Goal: Obtain resource: Download file/media

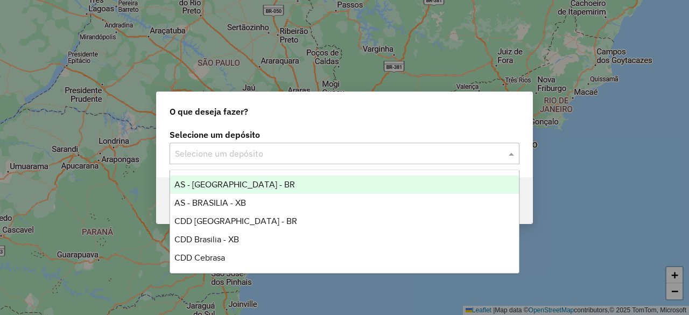
click at [240, 157] on input "text" at bounding box center [333, 153] width 317 height 13
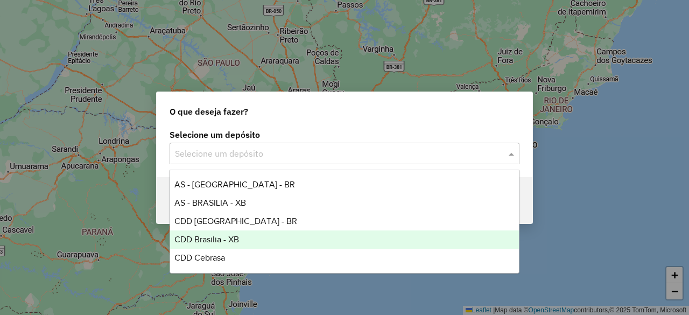
click at [241, 238] on div "CDD Brasilia - XB" at bounding box center [344, 239] width 348 height 18
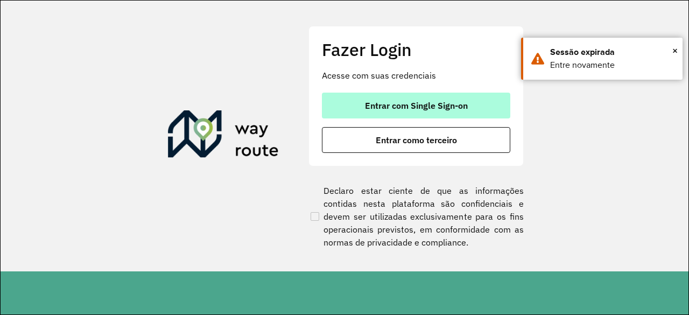
click at [410, 98] on button "Entrar com Single Sign-on" at bounding box center [416, 106] width 188 height 26
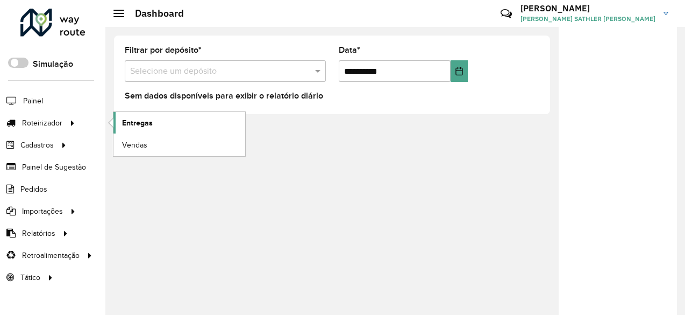
click at [167, 117] on link "Entregas" at bounding box center [180, 123] width 132 height 22
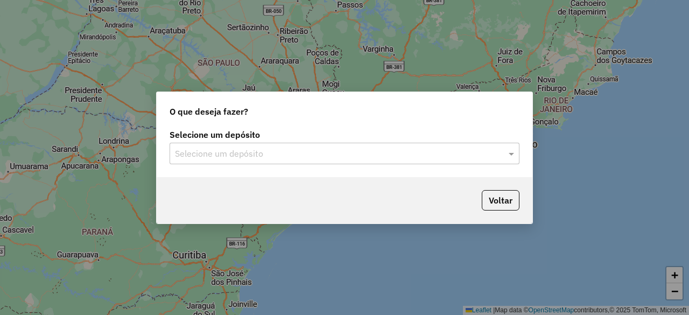
click at [258, 151] on input "text" at bounding box center [333, 153] width 317 height 13
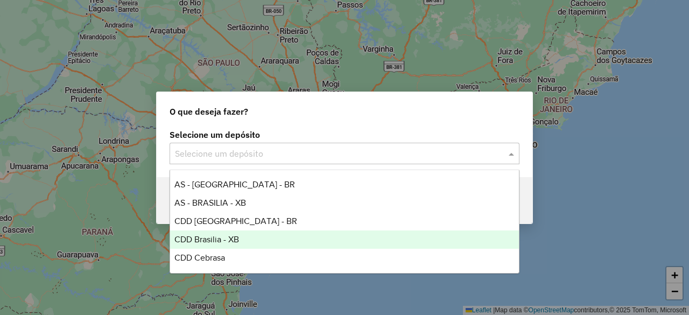
click at [236, 238] on span "CDD Brasilia - XB" at bounding box center [206, 239] width 65 height 9
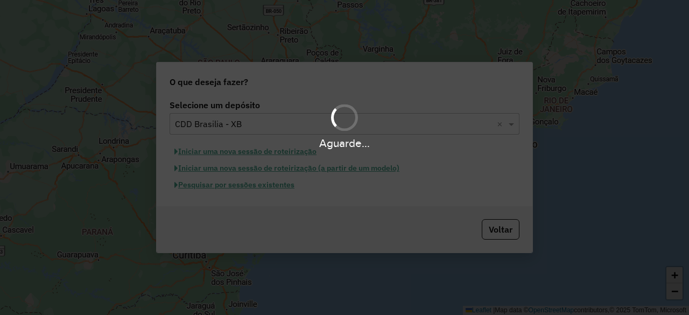
click at [235, 187] on div "Aguarde..." at bounding box center [344, 157] width 689 height 315
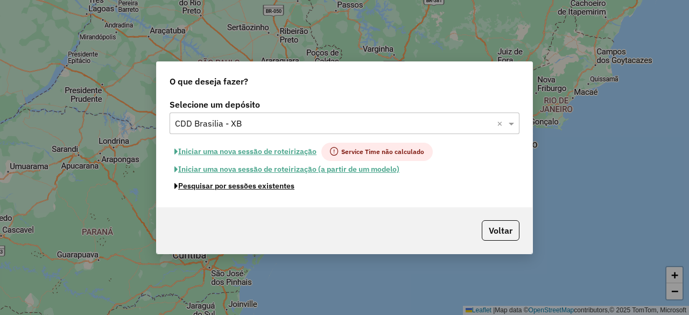
click at [235, 187] on button "Pesquisar por sessões existentes" at bounding box center [234, 186] width 130 height 17
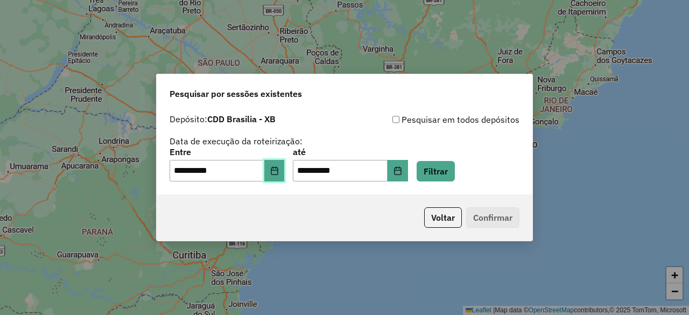
click at [278, 171] on icon "Choose Date" at bounding box center [274, 170] width 7 height 9
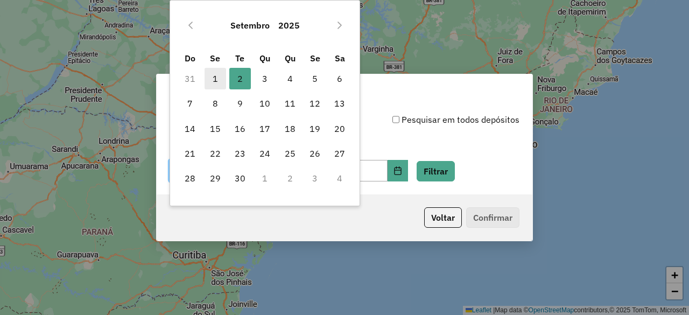
click at [213, 77] on span "1" at bounding box center [215, 79] width 22 height 22
type input "**********"
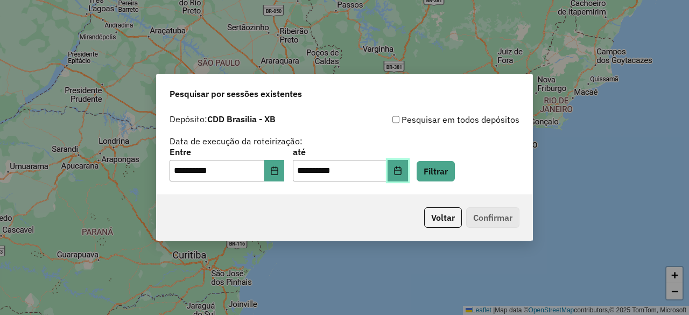
click at [408, 178] on button "Choose Date" at bounding box center [397, 171] width 20 height 22
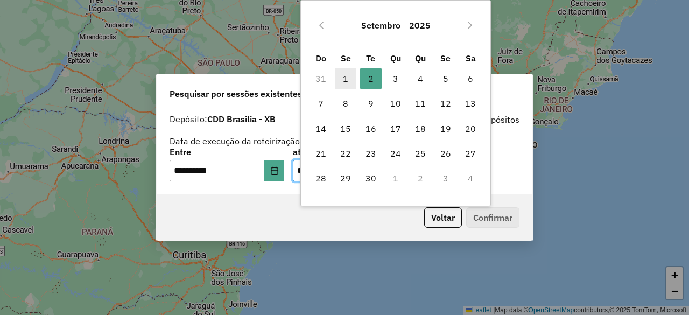
click at [346, 72] on span "1" at bounding box center [346, 79] width 22 height 22
type input "**********"
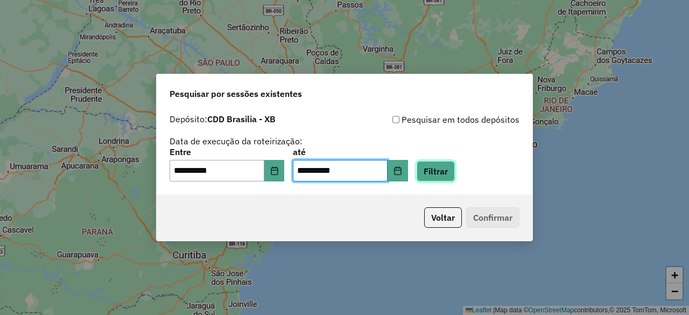
click at [454, 166] on button "Filtrar" at bounding box center [435, 171] width 38 height 20
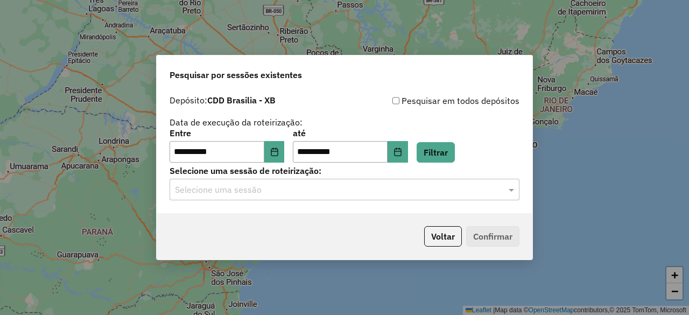
click at [346, 197] on div "Selecione uma sessão" at bounding box center [344, 190] width 350 height 22
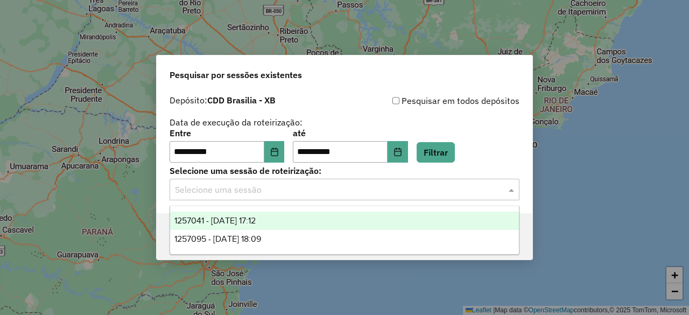
click at [256, 220] on span "1257041 - 01/09/2025 17:12" at bounding box center [214, 220] width 81 height 9
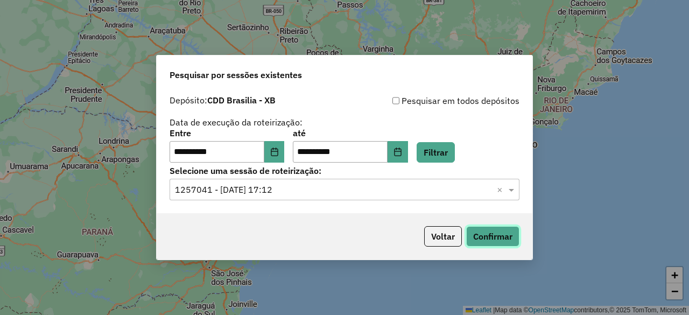
click at [508, 242] on button "Confirmar" at bounding box center [492, 236] width 53 height 20
click at [333, 183] on input "text" at bounding box center [333, 189] width 317 height 13
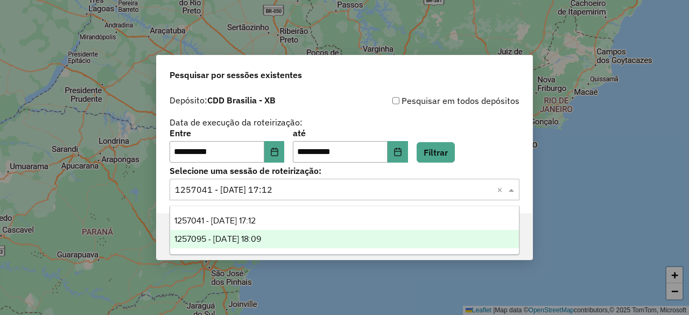
click at [261, 237] on span "1257095 - 01/09/2025 18:09" at bounding box center [217, 238] width 87 height 9
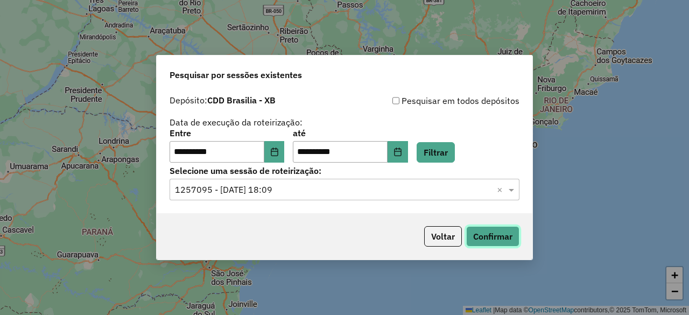
click at [498, 235] on button "Confirmar" at bounding box center [492, 236] width 53 height 20
click at [279, 152] on icon "Choose Date" at bounding box center [274, 151] width 9 height 9
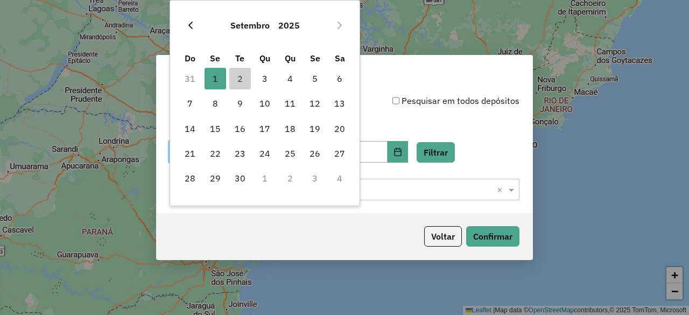
click at [192, 24] on icon "Previous Month" at bounding box center [190, 25] width 9 height 9
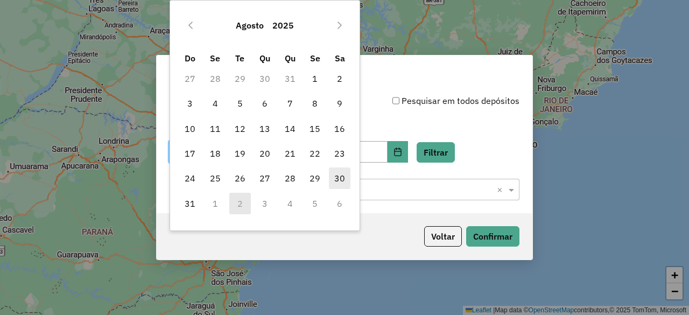
click at [338, 177] on span "30" at bounding box center [340, 178] width 22 height 22
type input "**********"
click at [338, 177] on span "30" at bounding box center [340, 178] width 22 height 22
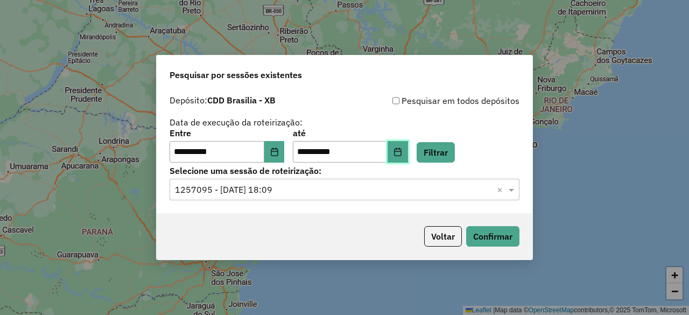
click at [402, 150] on icon "Choose Date" at bounding box center [397, 151] width 9 height 9
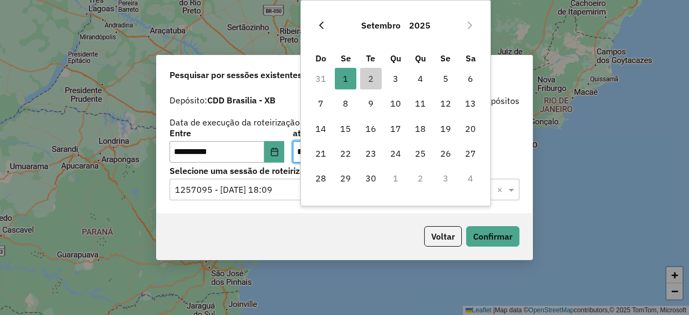
click at [323, 24] on icon "Previous Month" at bounding box center [321, 25] width 9 height 9
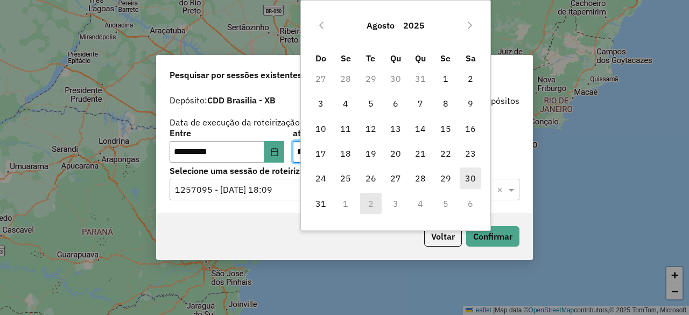
click at [472, 180] on span "30" at bounding box center [470, 178] width 22 height 22
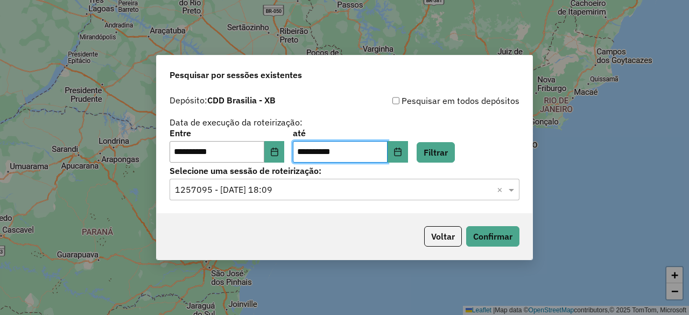
click at [307, 187] on input "text" at bounding box center [333, 189] width 317 height 13
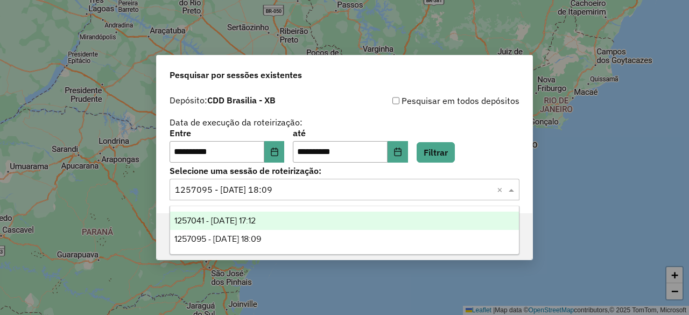
click at [289, 221] on div "1257041 - 01/09/2025 17:12" at bounding box center [344, 220] width 348 height 18
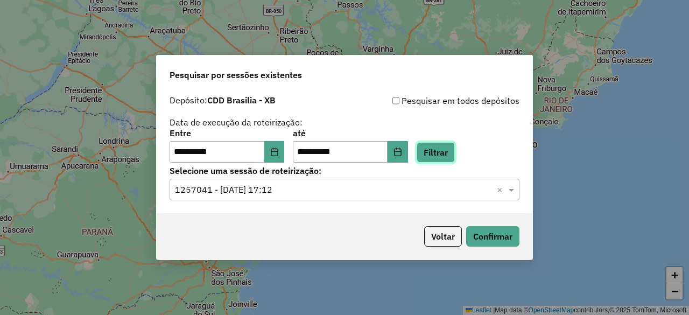
click at [455, 158] on button "Filtrar" at bounding box center [435, 152] width 38 height 20
click at [389, 194] on input "text" at bounding box center [333, 189] width 317 height 13
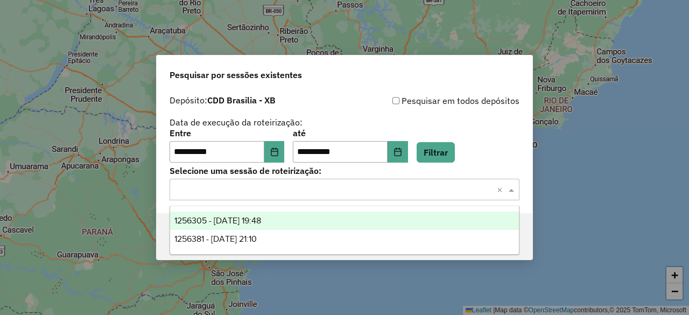
click at [254, 223] on span "1256305 - 30/08/2025 19:48" at bounding box center [217, 220] width 87 height 9
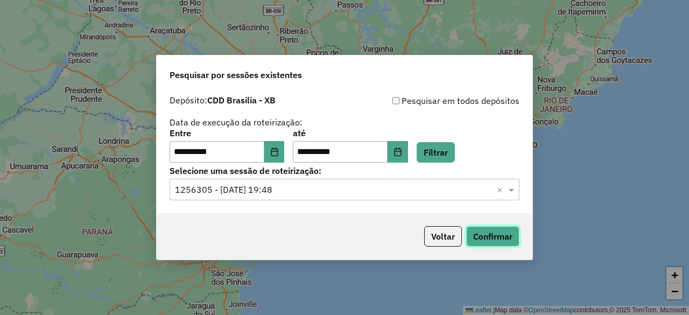
click at [477, 243] on button "Confirmar" at bounding box center [492, 236] width 53 height 20
click at [287, 196] on div "Selecione uma sessão × 1256305 - 30/08/2025 19:48 ×" at bounding box center [344, 190] width 350 height 22
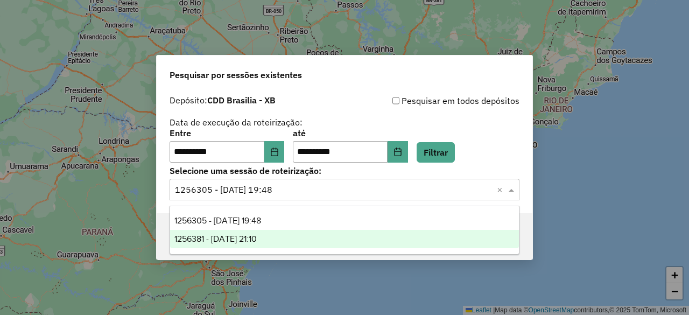
click at [257, 238] on span "1256381 - 30/08/2025 21:10" at bounding box center [215, 238] width 82 height 9
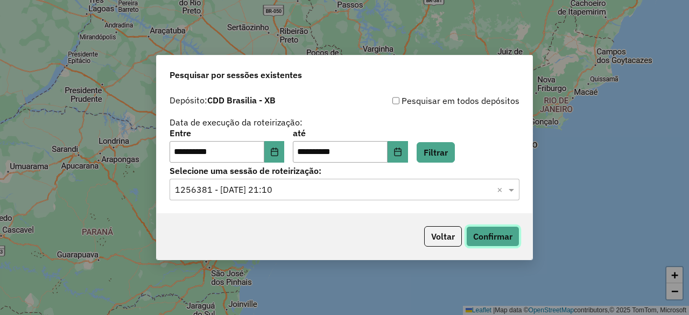
click at [498, 238] on button "Confirmar" at bounding box center [492, 236] width 53 height 20
click at [401, 150] on icon "Choose Date" at bounding box center [397, 151] width 7 height 9
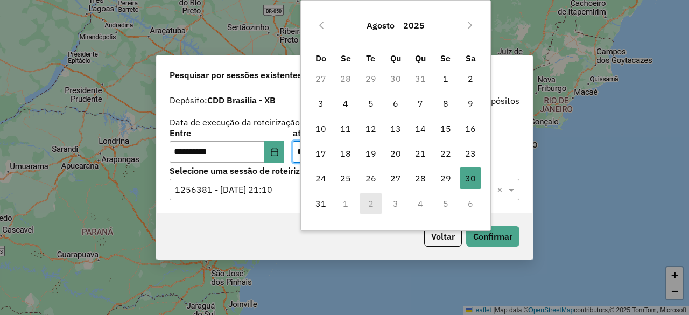
click at [345, 203] on td "1" at bounding box center [345, 203] width 25 height 25
click at [469, 26] on icon "Next Month" at bounding box center [469, 25] width 9 height 9
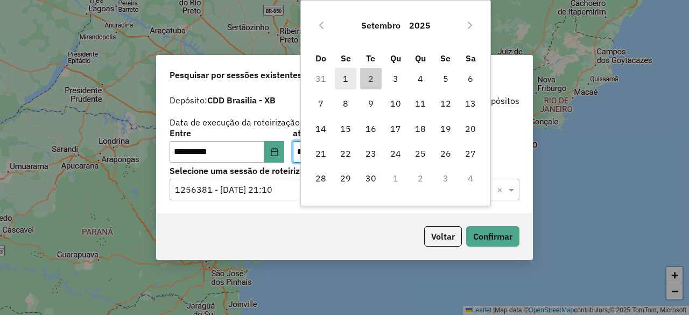
click at [349, 77] on span "1" at bounding box center [346, 79] width 22 height 22
type input "**********"
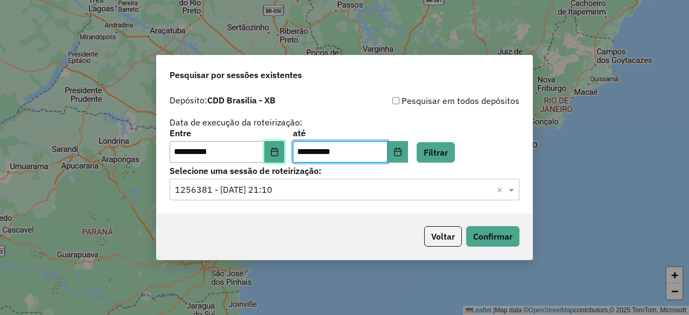
click at [278, 157] on button "Choose Date" at bounding box center [274, 152] width 20 height 22
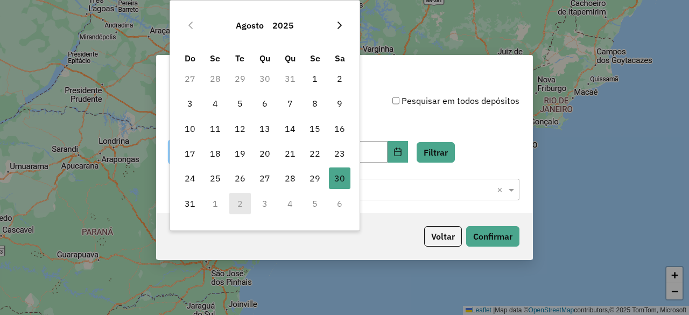
click at [337, 25] on icon "Next Month" at bounding box center [339, 25] width 9 height 9
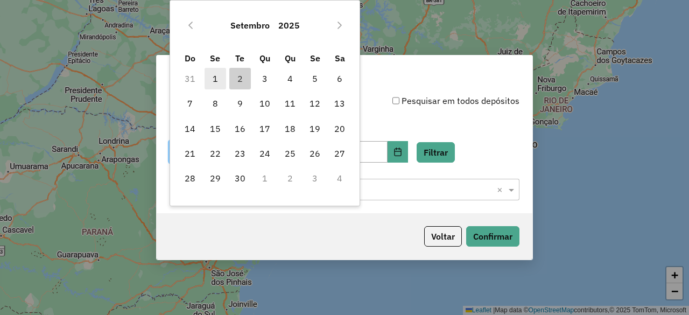
click at [206, 79] on span "1" at bounding box center [215, 79] width 22 height 22
type input "**********"
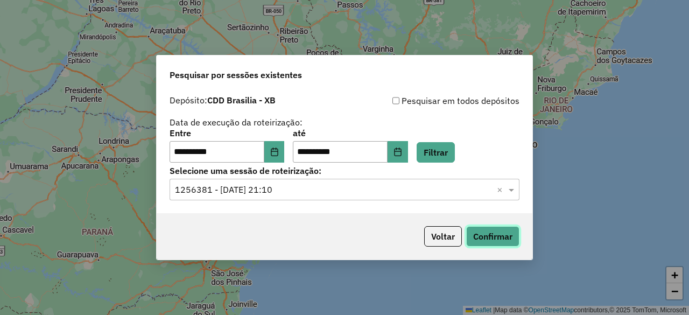
click at [497, 235] on button "Confirmar" at bounding box center [492, 236] width 53 height 20
click at [270, 194] on input "text" at bounding box center [333, 189] width 317 height 13
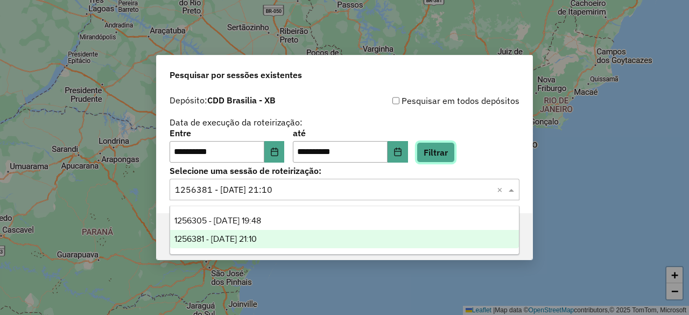
click at [455, 154] on button "Filtrar" at bounding box center [435, 152] width 38 height 20
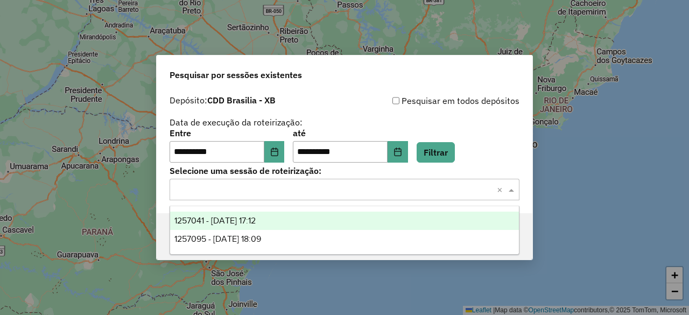
click at [258, 188] on input "text" at bounding box center [333, 189] width 317 height 13
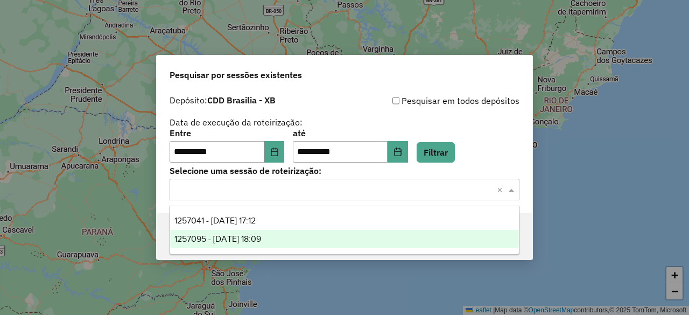
click at [254, 236] on span "1257095 - 01/09/2025 18:09" at bounding box center [217, 238] width 87 height 9
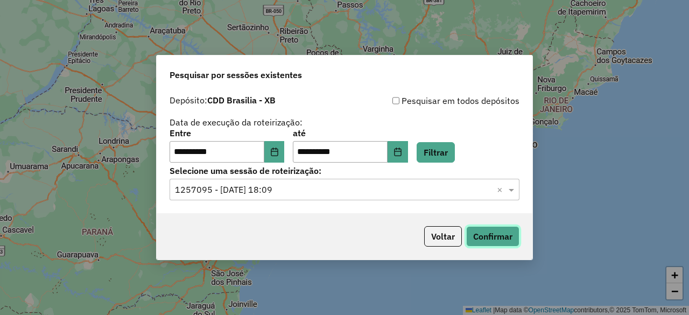
click at [500, 230] on button "Confirmar" at bounding box center [492, 236] width 53 height 20
click at [309, 194] on input "text" at bounding box center [333, 189] width 317 height 13
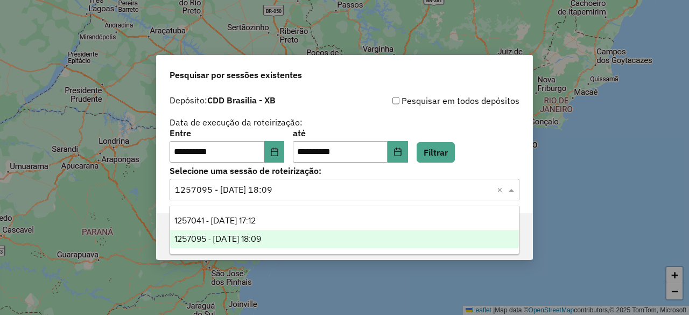
click at [275, 210] on ng-dropdown-panel "1257041 - 01/09/2025 17:12 1257095 - 01/09/2025 18:09" at bounding box center [343, 230] width 349 height 49
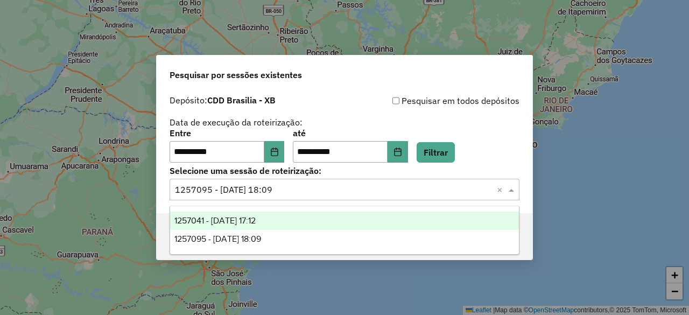
click at [277, 222] on div "1257041 - 01/09/2025 17:12" at bounding box center [344, 220] width 348 height 18
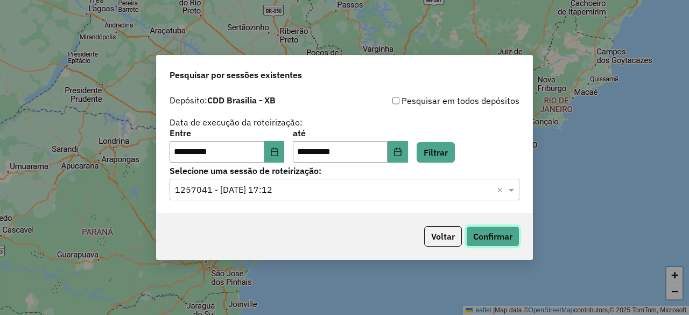
click at [505, 238] on button "Confirmar" at bounding box center [492, 236] width 53 height 20
click at [447, 235] on button "Voltar" at bounding box center [443, 236] width 38 height 20
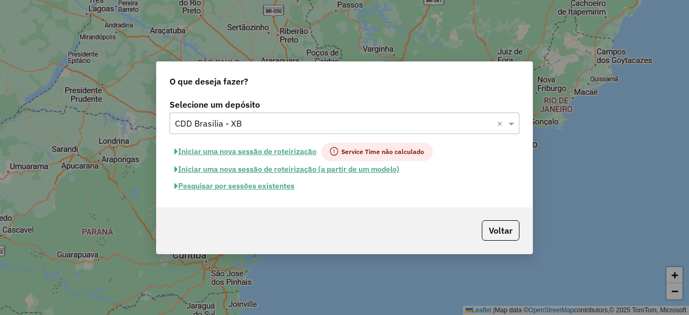
click at [251, 186] on button "Pesquisar por sessões existentes" at bounding box center [234, 186] width 130 height 17
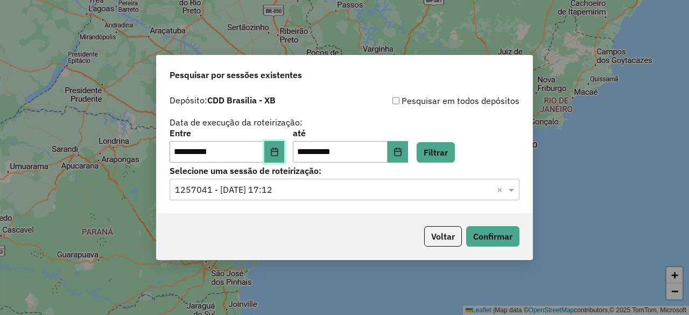
click at [279, 153] on icon "Choose Date" at bounding box center [274, 151] width 9 height 9
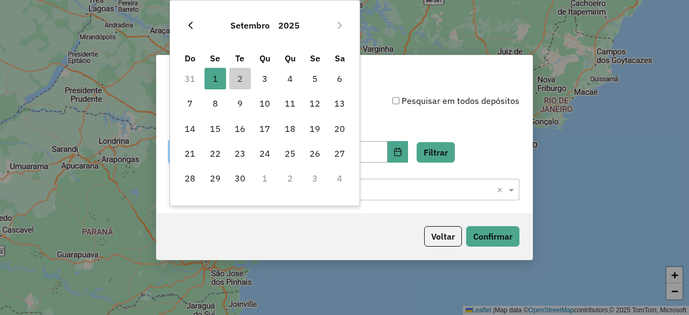
click at [188, 25] on icon "Previous Month" at bounding box center [190, 25] width 9 height 9
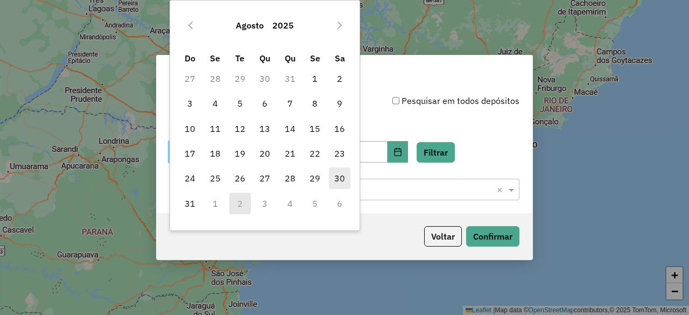
click at [336, 182] on span "30" at bounding box center [340, 178] width 22 height 22
type input "**********"
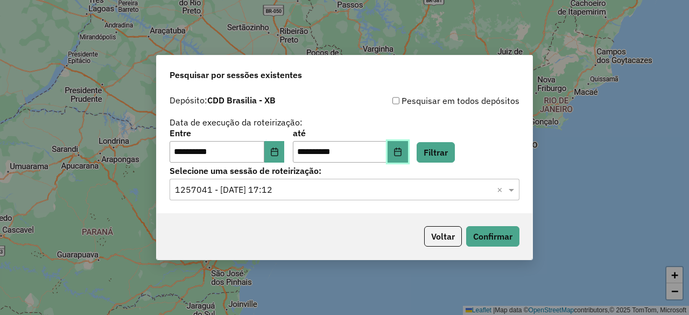
click at [408, 157] on button "Choose Date" at bounding box center [397, 152] width 20 height 22
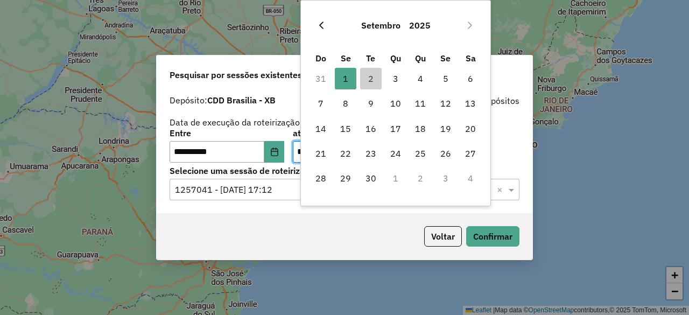
click at [325, 26] on icon "Previous Month" at bounding box center [321, 25] width 9 height 9
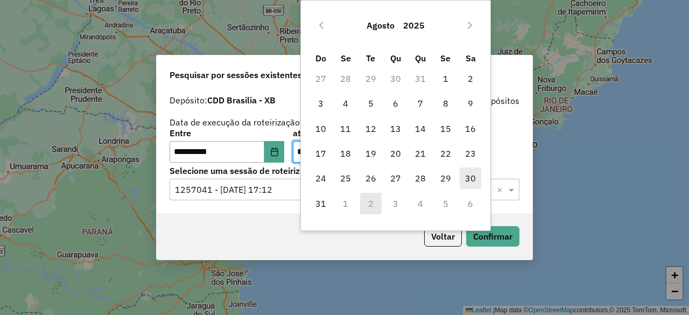
click at [467, 177] on span "30" at bounding box center [470, 178] width 22 height 22
type input "**********"
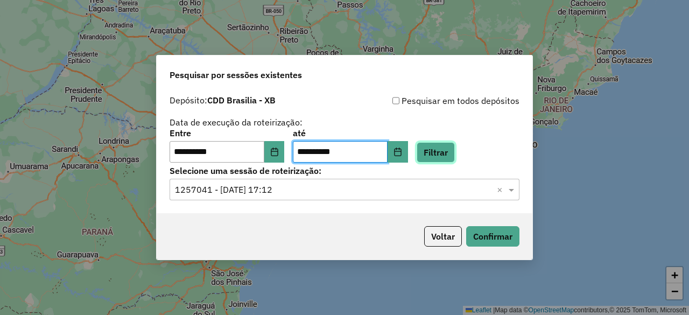
click at [452, 155] on button "Filtrar" at bounding box center [435, 152] width 38 height 20
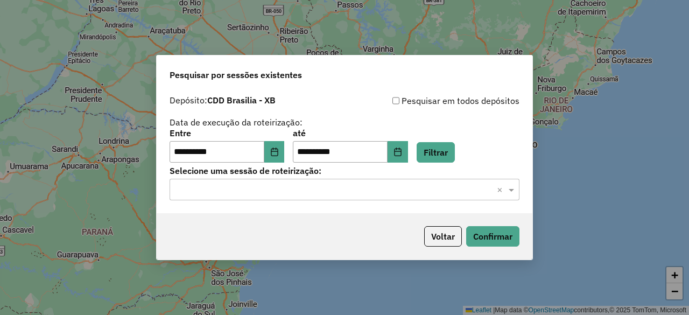
click at [277, 193] on input "text" at bounding box center [333, 189] width 317 height 13
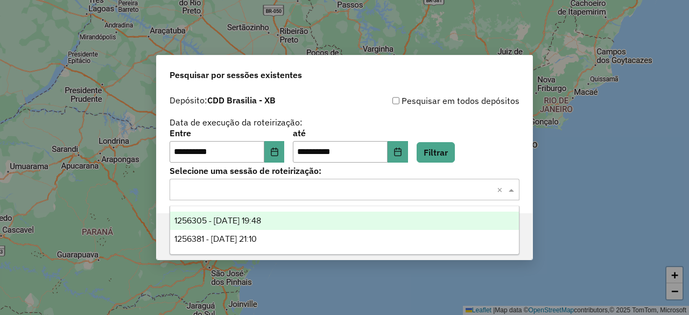
click at [261, 223] on span "1256305 - 30/08/2025 19:48" at bounding box center [217, 220] width 87 height 9
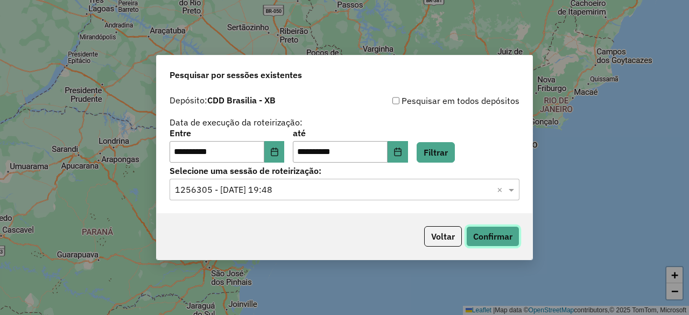
click at [490, 238] on button "Confirmar" at bounding box center [492, 236] width 53 height 20
click at [348, 186] on input "text" at bounding box center [333, 189] width 317 height 13
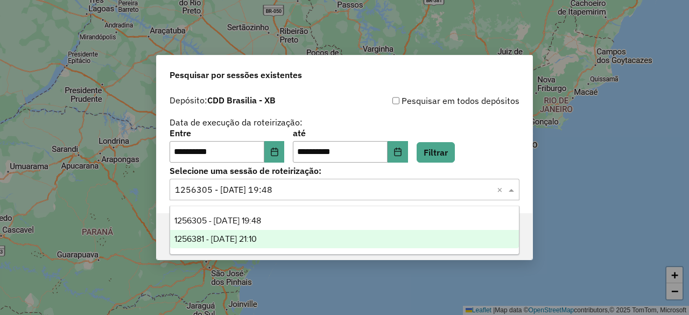
click at [257, 239] on span "1256381 - 30/08/2025 21:10" at bounding box center [215, 238] width 82 height 9
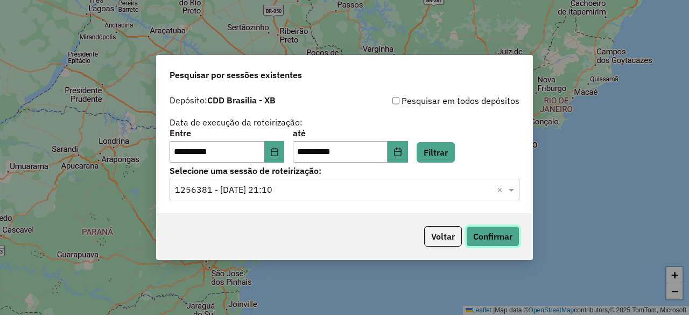
click at [492, 238] on button "Confirmar" at bounding box center [492, 236] width 53 height 20
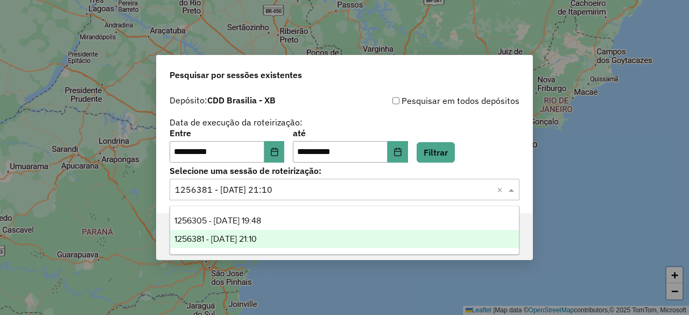
click at [296, 198] on div "Selecione uma sessão × 1256381 - 30/08/2025 21:10 ×" at bounding box center [344, 190] width 350 height 22
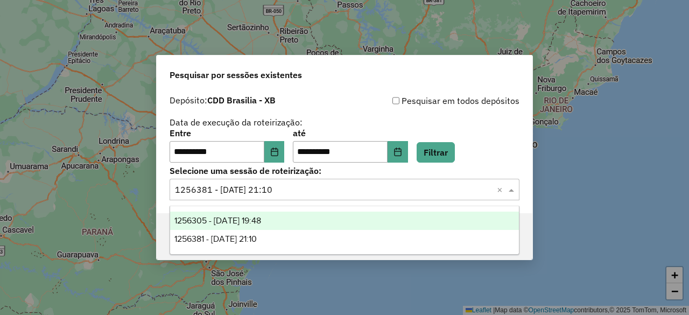
click at [261, 217] on span "1256305 - 30/08/2025 19:48" at bounding box center [217, 220] width 87 height 9
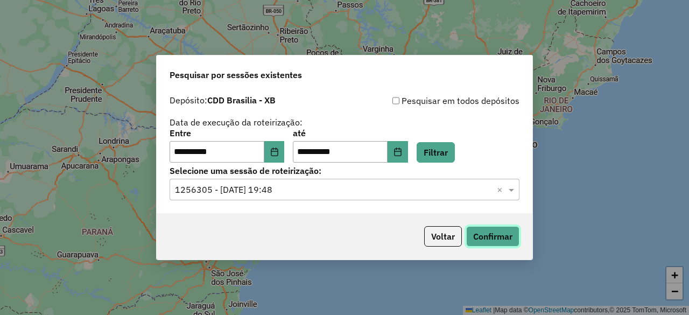
click at [490, 235] on button "Confirmar" at bounding box center [492, 236] width 53 height 20
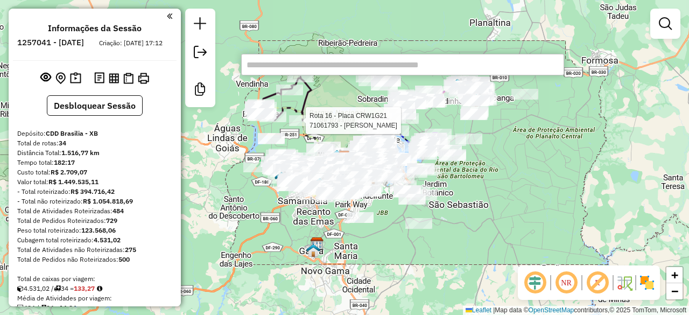
type input "*******"
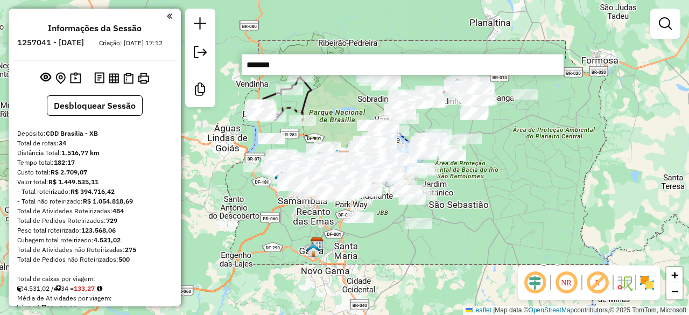
drag, startPoint x: 301, startPoint y: 63, endPoint x: 236, endPoint y: 66, distance: 65.7
click at [236, 66] on hb-router-mapa "Informações da Sessão 1257041 - 01/09/2025 Criação: 30/08/2025 17:12 Desbloquea…" at bounding box center [344, 157] width 689 height 315
click at [504, 163] on div "Janela de atendimento Grade de atendimento Capacidade Transportadoras Veículos …" at bounding box center [344, 157] width 689 height 315
click at [528, 158] on div "Janela de atendimento Grade de atendimento Capacidade Transportadoras Veículos …" at bounding box center [344, 157] width 689 height 315
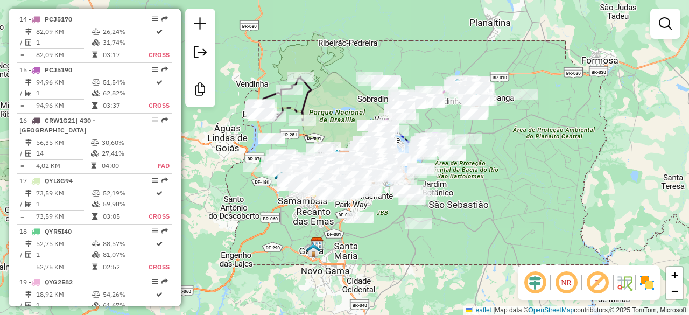
scroll to position [1626, 0]
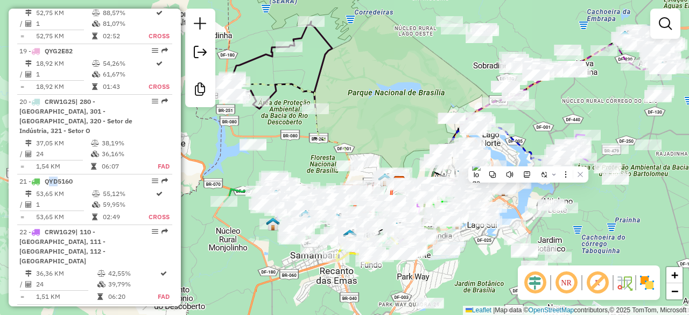
click at [321, 73] on icon at bounding box center [280, 65] width 104 height 87
select select "**********"
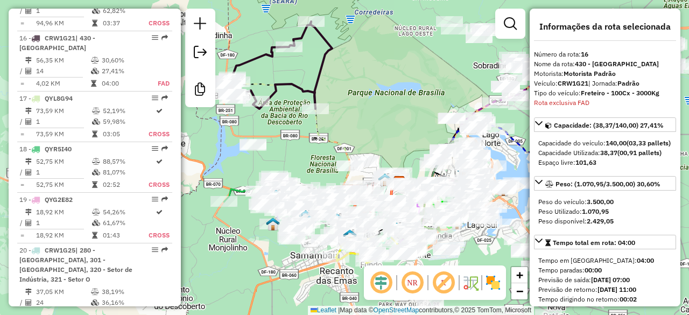
scroll to position [54, 0]
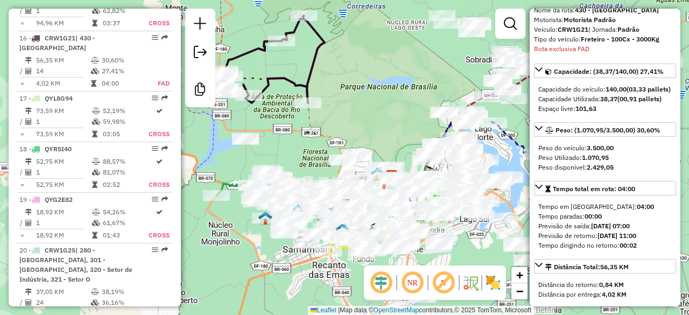
drag, startPoint x: 399, startPoint y: 109, endPoint x: 342, endPoint y: 66, distance: 71.4
click at [342, 66] on div "Janela de atendimento Grade de atendimento Capacidade Transportadoras Veículos …" at bounding box center [344, 157] width 689 height 315
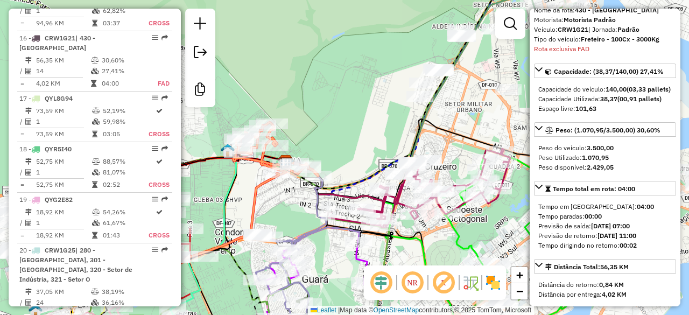
drag, startPoint x: 267, startPoint y: 91, endPoint x: 351, endPoint y: 103, distance: 84.2
click at [351, 103] on div "Janela de atendimento Grade de atendimento Capacidade Transportadoras Veículos …" at bounding box center [344, 157] width 689 height 315
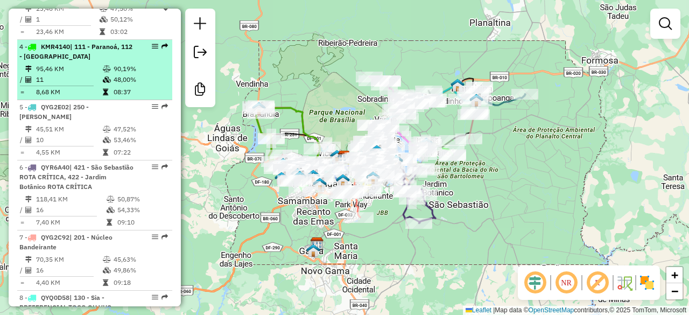
scroll to position [592, 0]
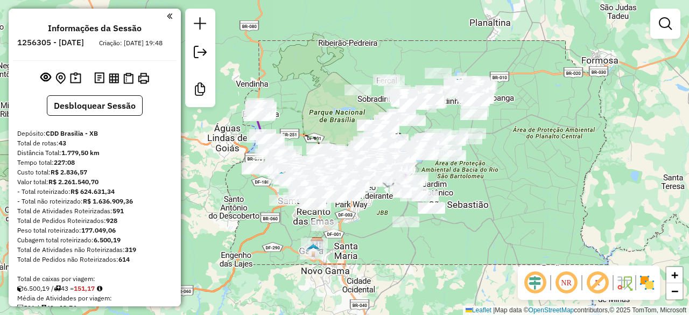
scroll to position [1316, 0]
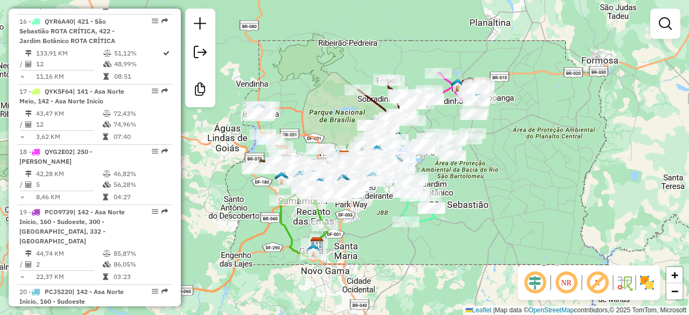
scroll to position [1697, 0]
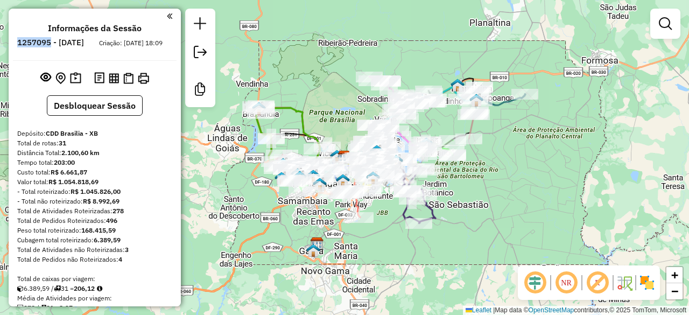
drag, startPoint x: 48, startPoint y: 38, endPoint x: 80, endPoint y: 48, distance: 33.2
click at [80, 48] on li "1257095 - [DATE]" at bounding box center [51, 45] width 72 height 14
copy h6 "1257095"
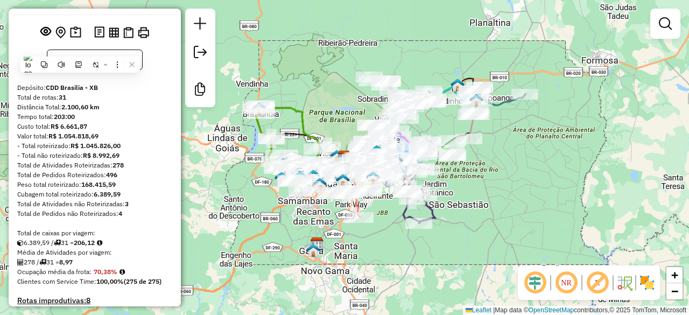
scroll to position [108, 0]
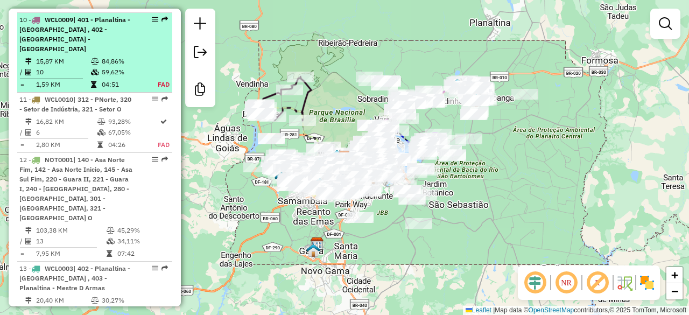
scroll to position [1130, 0]
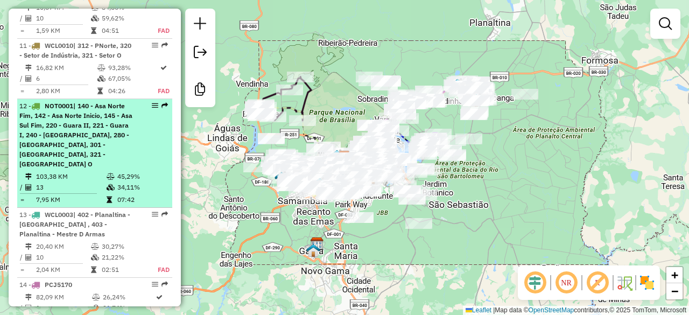
click at [127, 126] on div "12 - NOT0001 | 140 - Asa Norte Fim, 142 - Asa Norte Inicio, 145 - Asa Sul Fim, …" at bounding box center [76, 135] width 114 height 68
select select "**********"
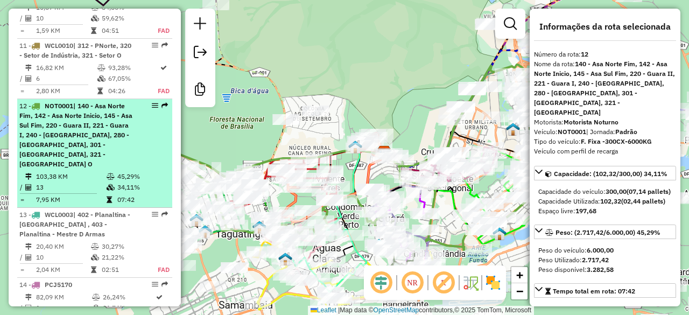
drag, startPoint x: 153, startPoint y: 97, endPoint x: 134, endPoint y: 96, distance: 18.8
click at [134, 101] on div "12 - NOT0001 | 140 - Asa Norte Fim, 142 - Asa Norte Inicio, 145 - Asa Sul Fim, …" at bounding box center [94, 135] width 151 height 68
click at [152, 102] on em at bounding box center [155, 105] width 6 height 6
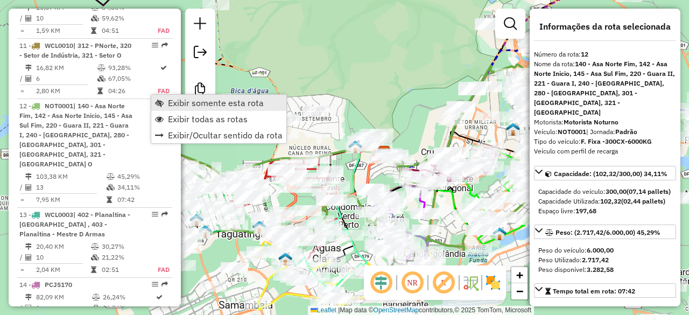
click at [214, 105] on span "Exibir somente esta rota" at bounding box center [216, 102] width 96 height 9
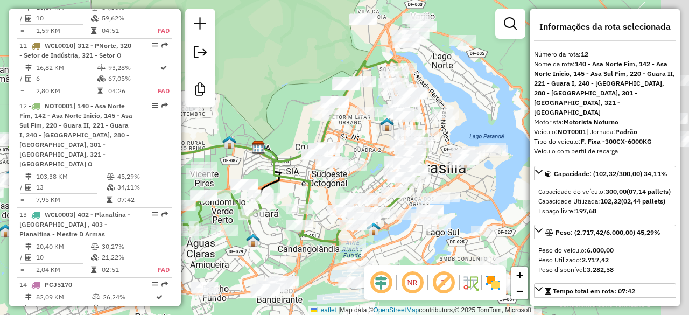
drag, startPoint x: 401, startPoint y: 62, endPoint x: 274, endPoint y: 57, distance: 127.1
click at [274, 57] on div "Janela de atendimento Grade de atendimento Capacidade Transportadoras Veículos …" at bounding box center [344, 157] width 689 height 315
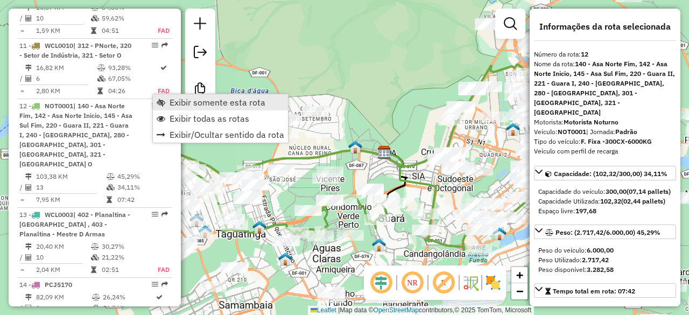
click at [195, 103] on span "Exibir somente esta rota" at bounding box center [217, 102] width 96 height 9
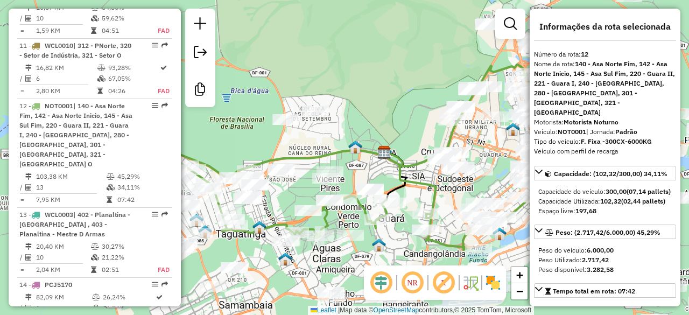
click at [419, 285] on em at bounding box center [412, 283] width 26 height 26
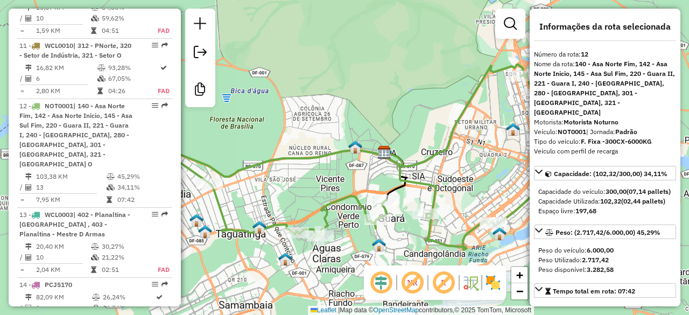
click at [499, 52] on div "Janela de atendimento Grade de atendimento Capacidade Transportadoras Veículos …" at bounding box center [344, 157] width 689 height 315
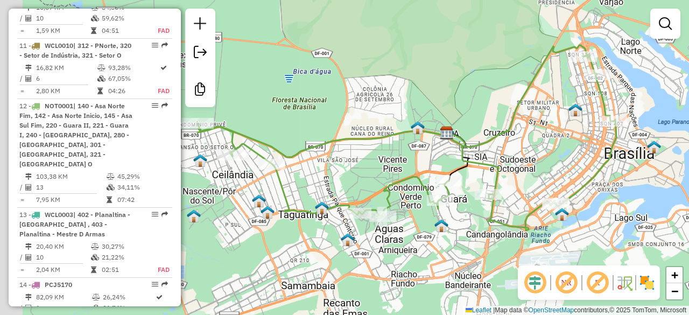
drag, startPoint x: 479, startPoint y: 174, endPoint x: 510, endPoint y: 160, distance: 34.0
click at [541, 154] on div "Janela de atendimento Grade de atendimento Capacidade Transportadoras Veículos …" at bounding box center [344, 157] width 689 height 315
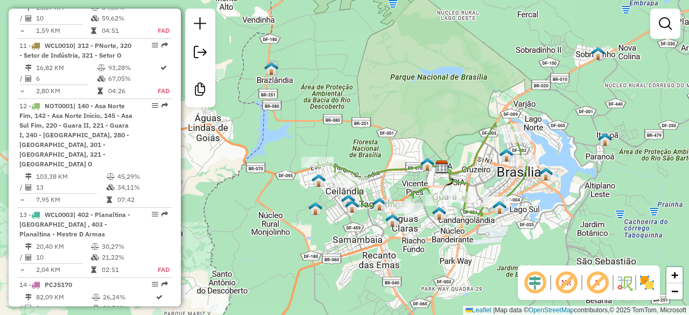
drag, startPoint x: 447, startPoint y: 144, endPoint x: 415, endPoint y: 163, distance: 37.6
click at [415, 163] on icon at bounding box center [421, 169] width 209 height 93
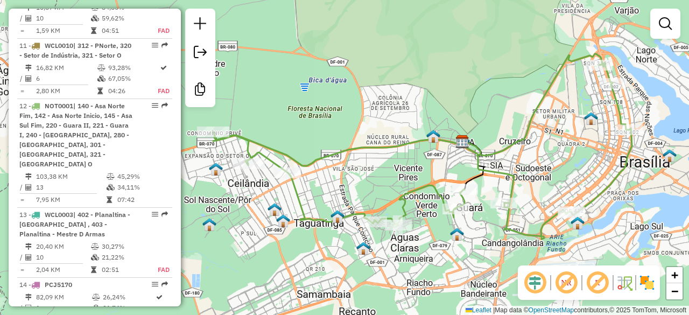
drag, startPoint x: 427, startPoint y: 158, endPoint x: 414, endPoint y: 133, distance: 28.2
click at [414, 133] on div "Janela de atendimento Grade de atendimento Capacidade Transportadoras Veículos …" at bounding box center [344, 157] width 689 height 315
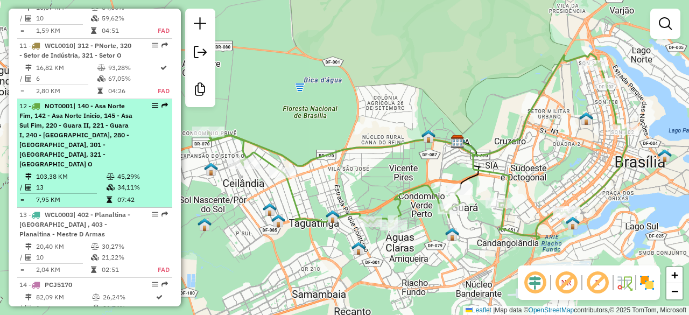
click at [74, 118] on div "12 - NOT0001 | 140 - Asa Norte Fim, 142 - Asa Norte Inicio, 145 - Asa Sul Fim, …" at bounding box center [76, 135] width 114 height 68
select select "**********"
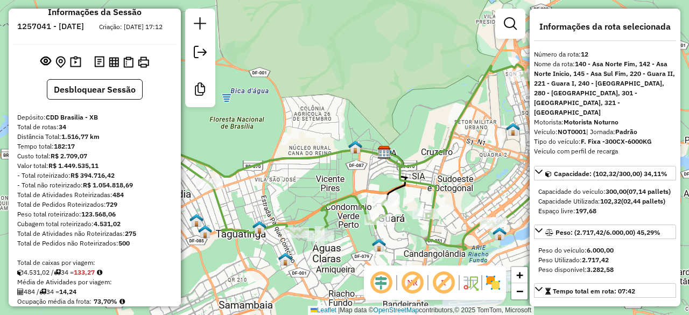
scroll to position [0, 0]
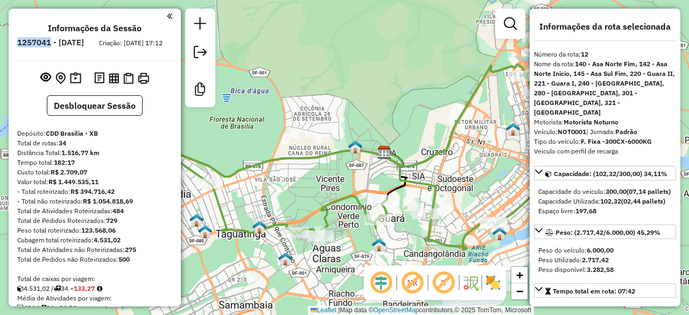
drag, startPoint x: 81, startPoint y: 42, endPoint x: 49, endPoint y: 42, distance: 31.7
click at [49, 42] on h6 "1257041 - 01/09/2025" at bounding box center [50, 43] width 67 height 10
copy h6 "1257041"
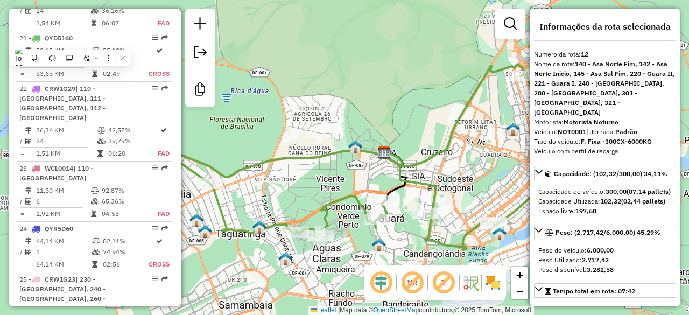
scroll to position [1775, 0]
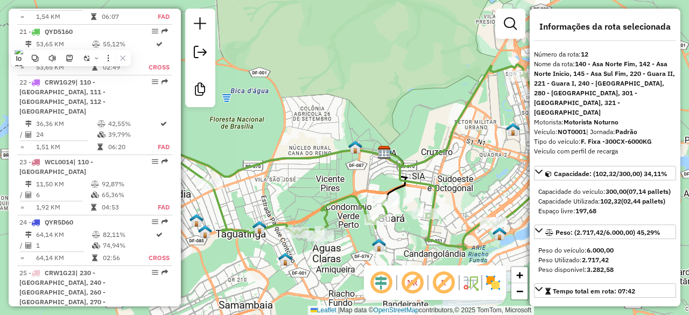
click at [428, 161] on icon at bounding box center [344, 157] width 419 height 185
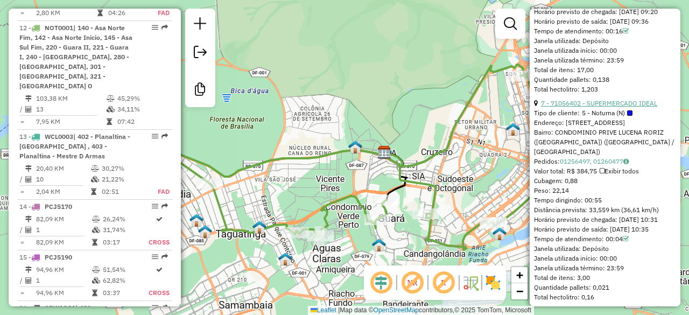
click at [589, 99] on link "7 - 71056402 - SUPERMERCADO IDEAL" at bounding box center [599, 103] width 116 height 8
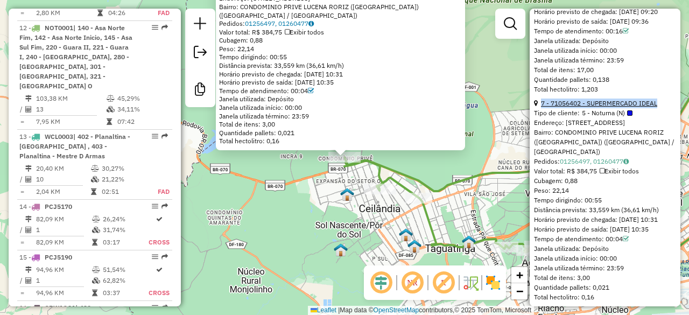
drag, startPoint x: 659, startPoint y: 97, endPoint x: 540, endPoint y: 102, distance: 119.0
click at [540, 102] on div "7 - 71056402 - SUPERMERCADO IDEAL" at bounding box center [605, 103] width 142 height 10
copy link "7 - 71056402 - SUPERMERCADO IDEAL"
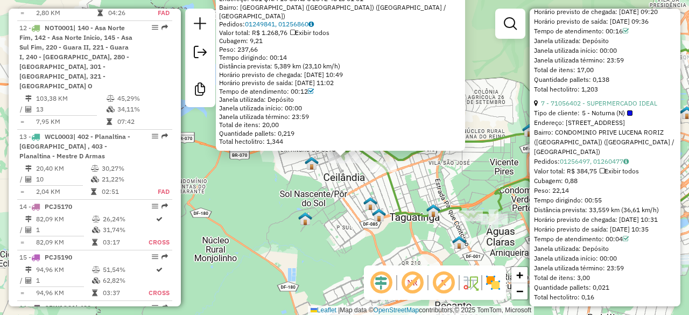
click at [278, 203] on div "71042526 - FERNANDO MACHADO DE Tipo de cliente: 5 - Noturna (N) Endereço: 081 Q…" at bounding box center [344, 157] width 689 height 315
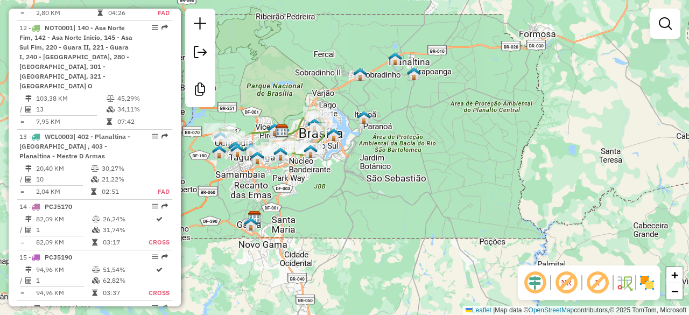
drag, startPoint x: 604, startPoint y: 163, endPoint x: 427, endPoint y: 121, distance: 181.9
click at [437, 116] on div "Janela de atendimento Grade de atendimento Capacidade Transportadoras Veículos …" at bounding box center [344, 157] width 689 height 315
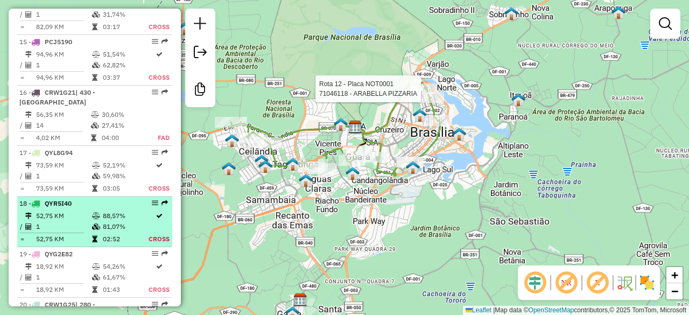
scroll to position [1531, 0]
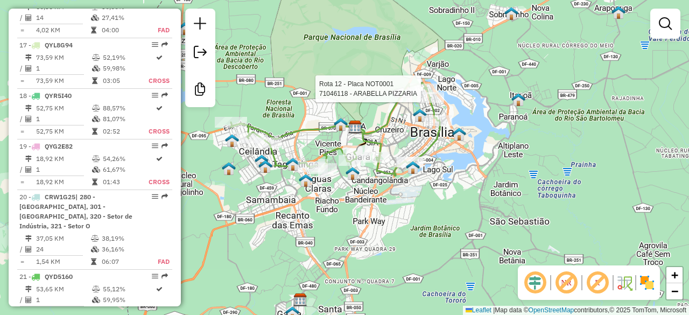
click at [571, 282] on em at bounding box center [566, 283] width 26 height 26
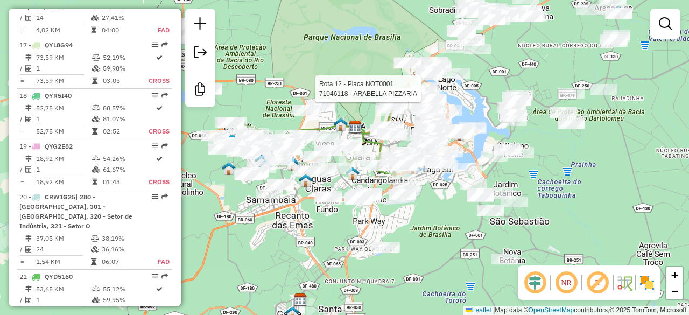
click at [571, 282] on em at bounding box center [566, 283] width 26 height 26
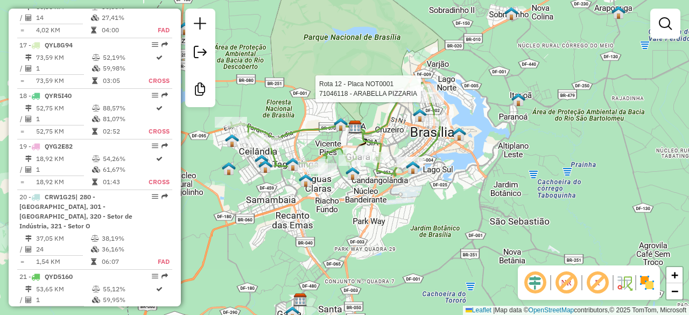
click at [597, 282] on em at bounding box center [597, 283] width 26 height 26
click at [535, 285] on em at bounding box center [535, 283] width 26 height 26
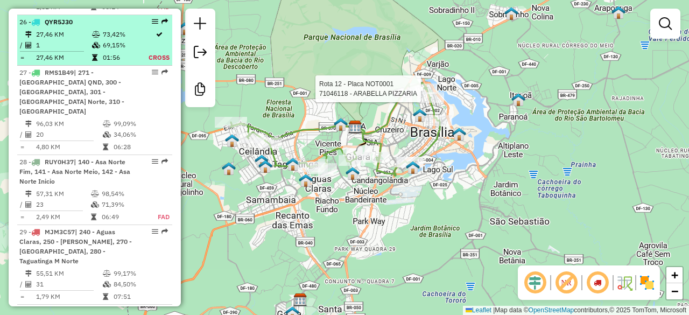
scroll to position [2122, 0]
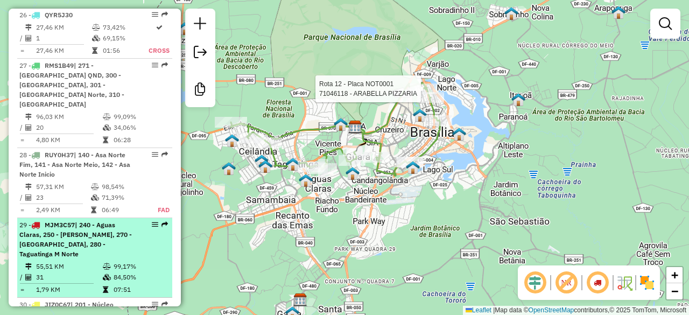
click at [119, 220] on div "29 - MJM3C57 | 240 - Aguas Claras, 250 - Vicente Pires, 270 - Taguantinga Centr…" at bounding box center [76, 239] width 114 height 39
select select "**********"
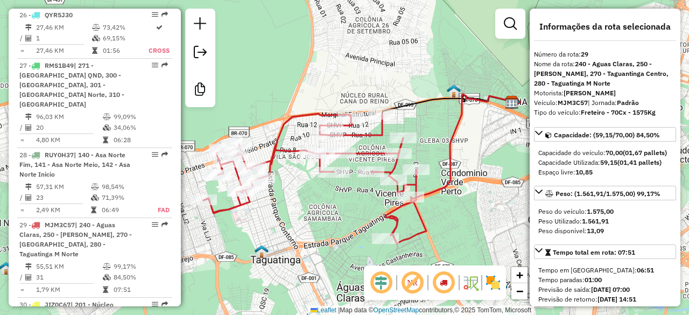
drag, startPoint x: 513, startPoint y: 167, endPoint x: 460, endPoint y: 163, distance: 52.9
click at [470, 166] on div "Janela de atendimento Grade de atendimento Capacidade Transportadoras Veículos …" at bounding box center [344, 157] width 689 height 315
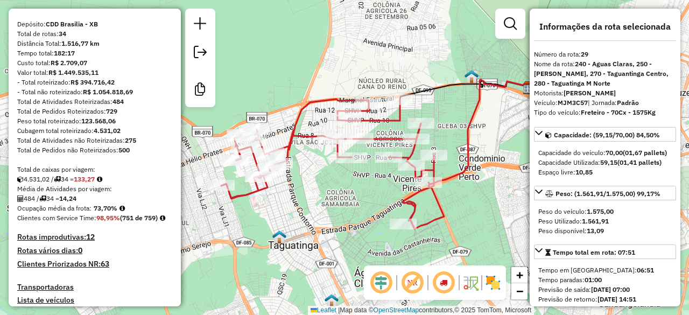
scroll to position [0, 0]
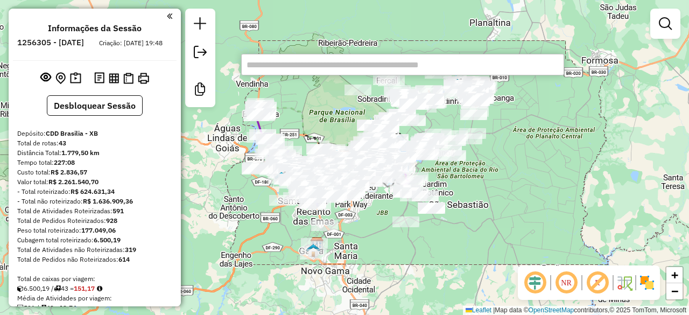
click at [270, 38] on div "Janela de atendimento Grade de atendimento Capacidade Transportadoras Veículos …" at bounding box center [344, 157] width 689 height 315
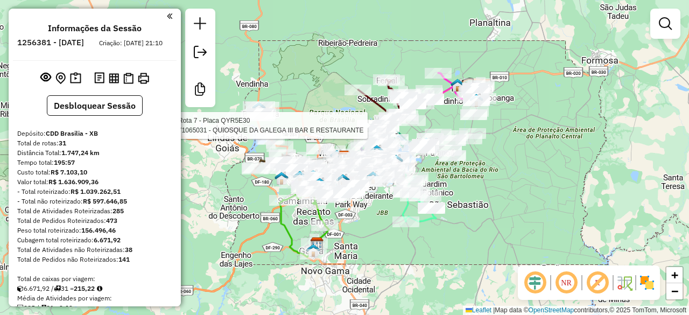
scroll to position [1758, 0]
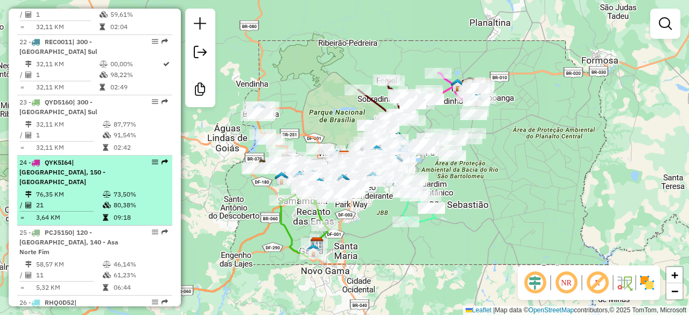
click at [114, 165] on div "24 - QYK5I64 | 120 - [GEOGRAPHIC_DATA], 150 - [GEOGRAPHIC_DATA]" at bounding box center [76, 172] width 114 height 29
select select "**********"
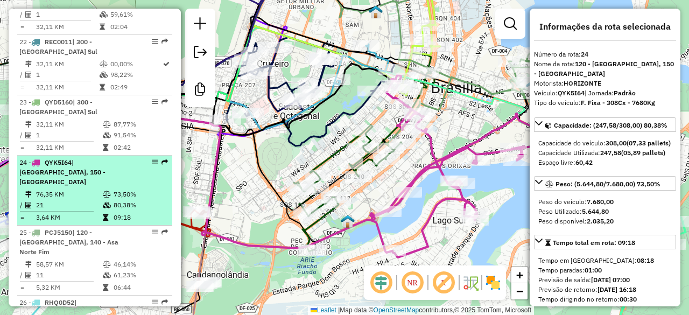
click at [152, 159] on em at bounding box center [155, 162] width 6 height 6
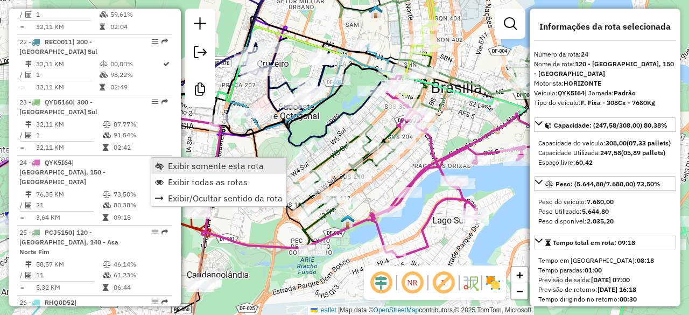
click at [189, 169] on span "Exibir somente esta rota" at bounding box center [216, 165] width 96 height 9
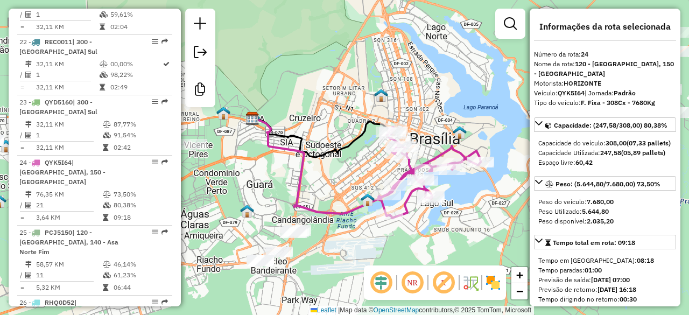
click at [413, 284] on em at bounding box center [412, 283] width 26 height 26
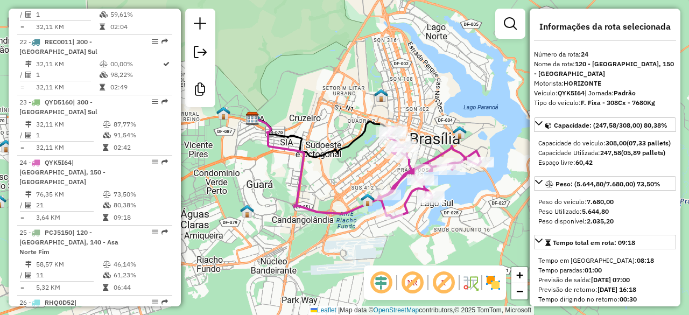
click at [342, 148] on icon at bounding box center [321, 137] width 141 height 39
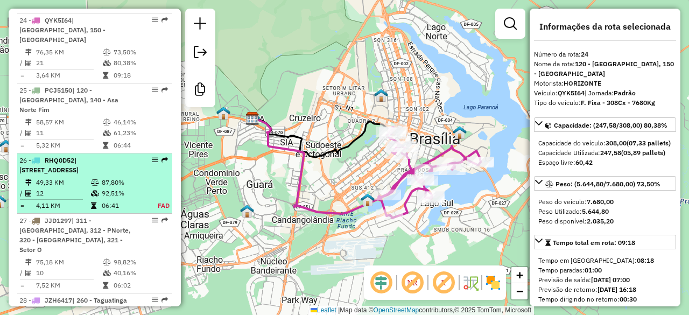
scroll to position [1792, 0]
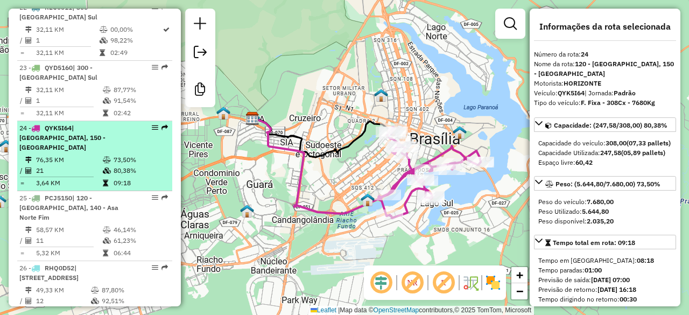
click at [106, 157] on icon at bounding box center [107, 160] width 8 height 6
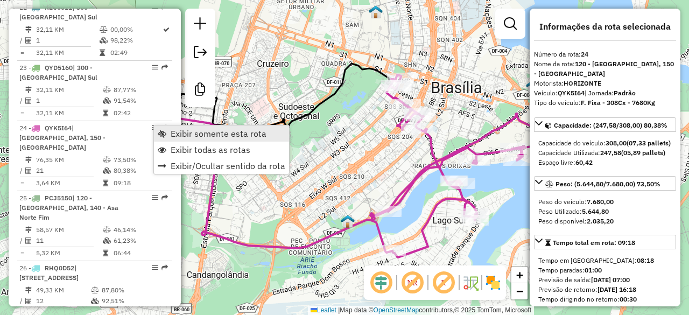
click at [193, 136] on span "Exibir somente esta rota" at bounding box center [219, 133] width 96 height 9
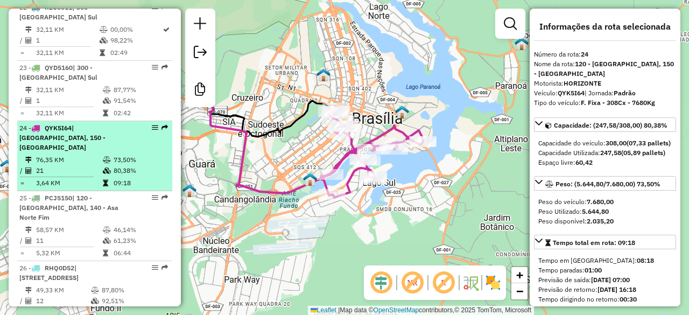
click at [122, 165] on td "80,38%" at bounding box center [140, 170] width 54 height 11
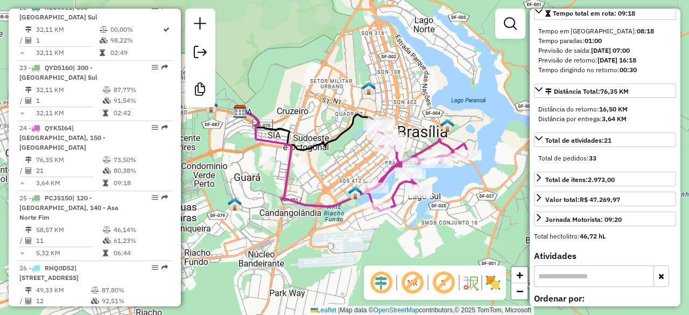
scroll to position [215, 0]
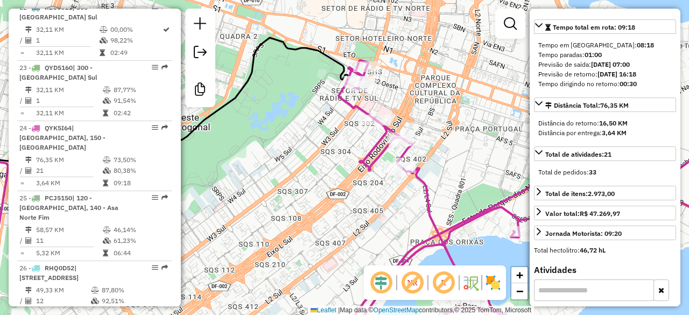
drag, startPoint x: 423, startPoint y: 72, endPoint x: 407, endPoint y: 130, distance: 60.8
click at [407, 130] on div "Janela de atendimento Grade de atendimento Capacidade Transportadoras Veículos …" at bounding box center [344, 157] width 689 height 315
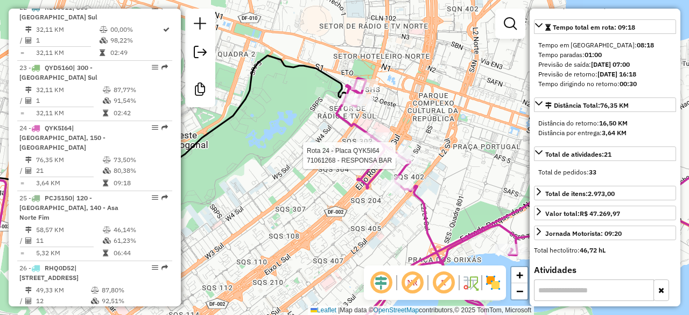
drag, startPoint x: 484, startPoint y: 201, endPoint x: 366, endPoint y: 114, distance: 146.7
click at [366, 116] on div "Rota 24 - Placa QYK5I64 71061268 - RESPONSA BAR Janela de atendimento Grade de …" at bounding box center [344, 157] width 689 height 315
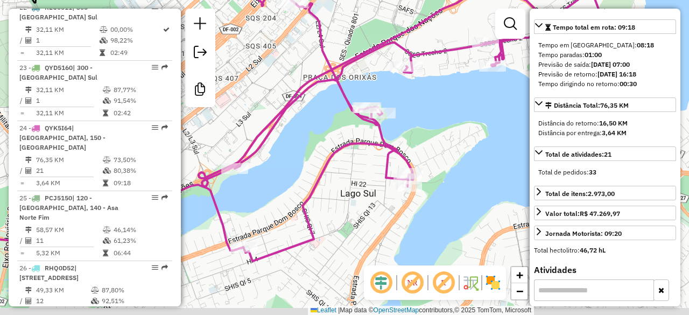
drag, startPoint x: 421, startPoint y: 180, endPoint x: 412, endPoint y: 125, distance: 55.7
click at [412, 125] on div "Rota 24 - Placa QYK5I64 71061268 - RESPONSA BAR Rota 24 - Placa QYK5I64 7106706…" at bounding box center [344, 157] width 689 height 315
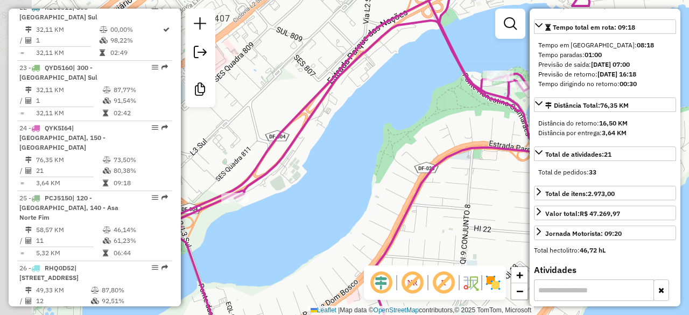
drag, startPoint x: 295, startPoint y: 154, endPoint x: 399, endPoint y: 169, distance: 104.3
click at [399, 169] on div "Rota 24 - Placa QYK5I64 71061268 - RESPONSA BAR Rota 24 - Placa QYK5I64 7106706…" at bounding box center [344, 157] width 689 height 315
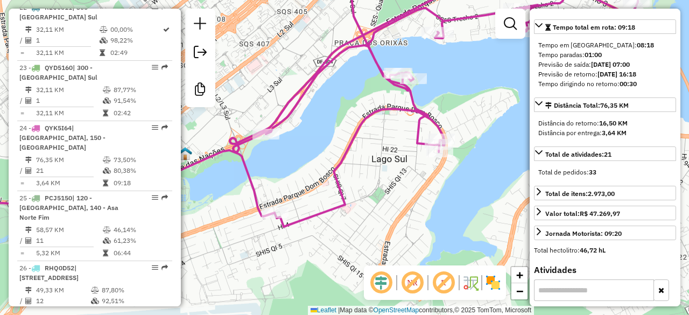
drag, startPoint x: 411, startPoint y: 178, endPoint x: 370, endPoint y: 143, distance: 54.2
click at [370, 143] on div "Rota 24 - Placa QYK5I64 71061268 - RESPONSA BAR Rota 24 - Placa QYK5I64 7106706…" at bounding box center [344, 157] width 689 height 315
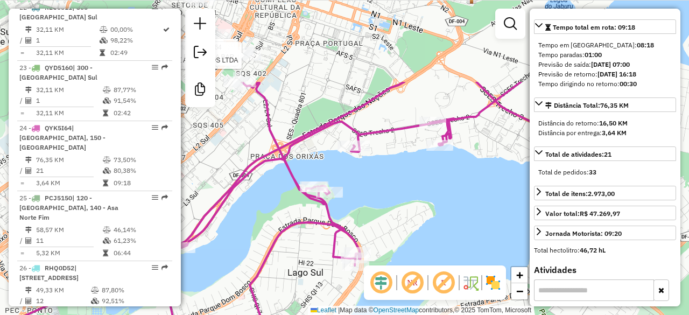
drag, startPoint x: 449, startPoint y: 94, endPoint x: 362, endPoint y: 208, distance: 143.5
click at [363, 208] on div "Rota 24 - Placa QYK5I64 71061268 - RESPONSA BAR Rota 24 - Placa QYK5I64 7106706…" at bounding box center [344, 157] width 689 height 315
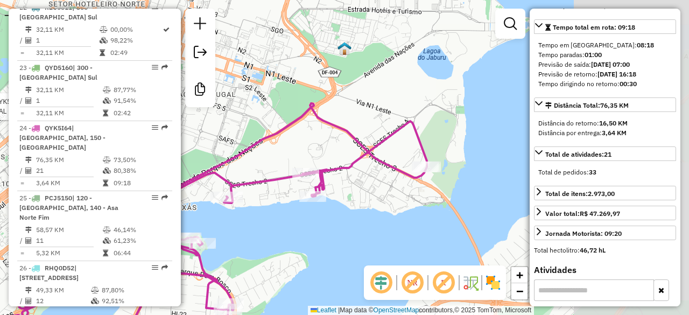
drag, startPoint x: 496, startPoint y: 114, endPoint x: 373, endPoint y: 160, distance: 131.1
click at [373, 160] on icon at bounding box center [223, 208] width 408 height 365
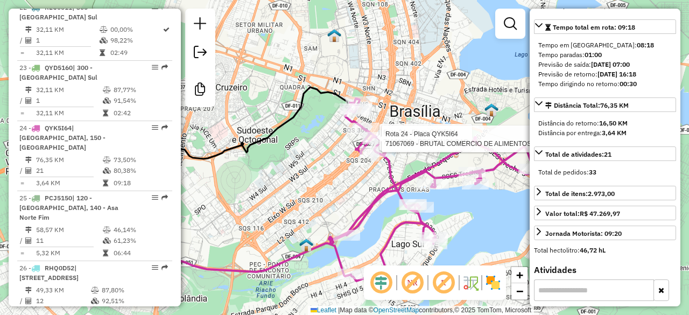
drag, startPoint x: 224, startPoint y: 159, endPoint x: 406, endPoint y: 171, distance: 182.3
click at [406, 171] on div "Rota 24 - Placa QYK5I64 71061268 - RESPONSA BAR Rota 24 - Placa QYK5I64 7106706…" at bounding box center [344, 157] width 689 height 315
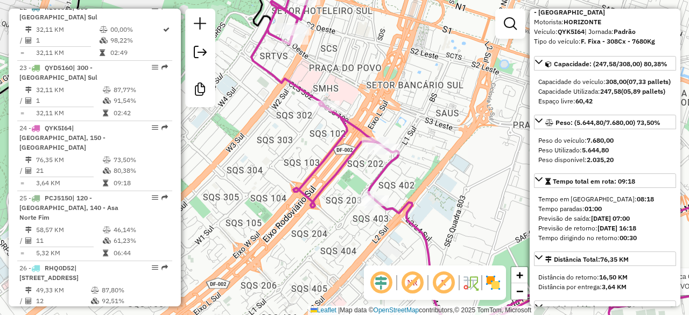
scroll to position [0, 0]
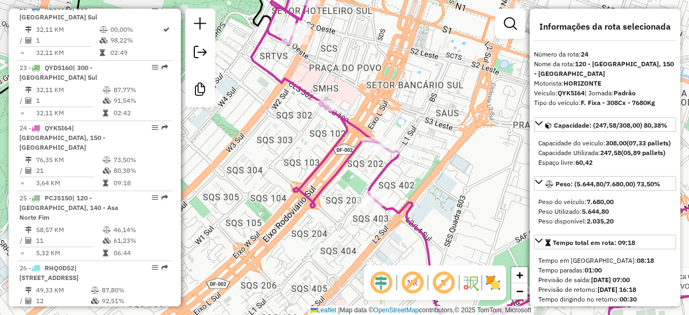
click at [604, 65] on strong "120 - Vila Planalto, 150 - Lago Sul" at bounding box center [604, 69] width 140 height 18
click at [497, 284] on img at bounding box center [492, 282] width 17 height 17
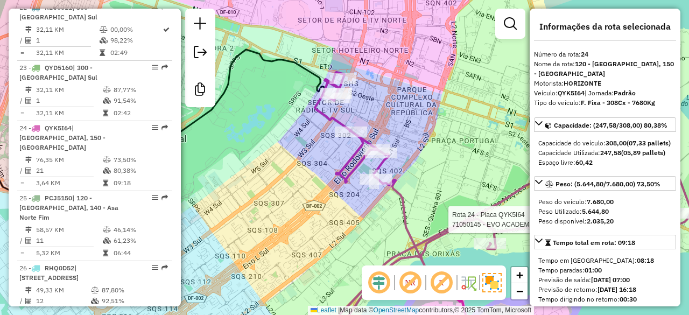
click at [384, 129] on div "Rota 24 - Placa QYK5I64 71050145 - EVO ACADEMIA DE TENI Janela de atendimento G…" at bounding box center [344, 157] width 689 height 315
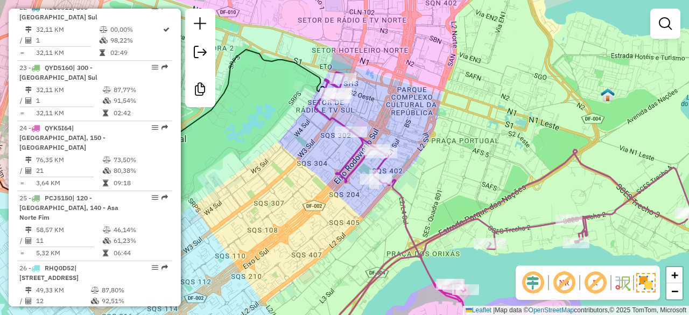
click at [384, 129] on div "Janela de atendimento Grade de atendimento Capacidade Transportadoras Veículos …" at bounding box center [344, 157] width 689 height 315
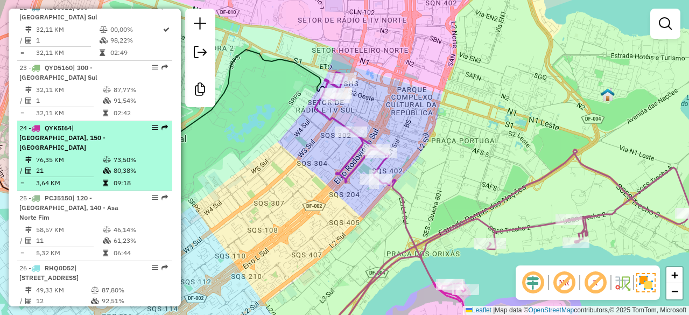
click at [81, 154] on td "76,35 KM" at bounding box center [69, 159] width 67 height 11
select select "**********"
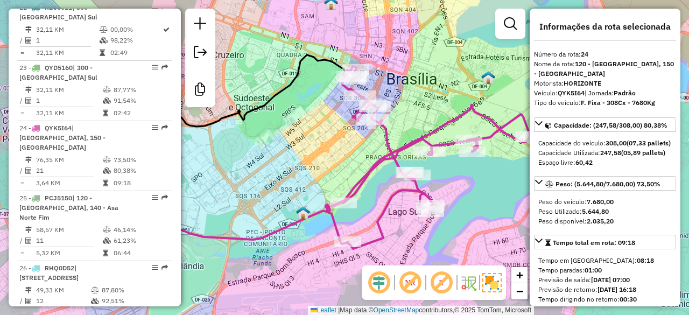
drag, startPoint x: 467, startPoint y: 123, endPoint x: 426, endPoint y: 94, distance: 50.3
click at [429, 115] on div "Janela de atendimento Grade de atendimento Capacidade Transportadoras Veículos …" at bounding box center [344, 157] width 689 height 315
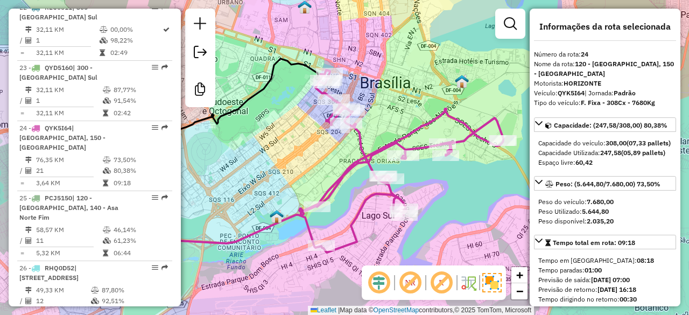
drag, startPoint x: 426, startPoint y: 94, endPoint x: 403, endPoint y: 115, distance: 30.5
click at [403, 115] on div "Janela de atendimento Grade de atendimento Capacidade Transportadoras Veículos …" at bounding box center [344, 157] width 689 height 315
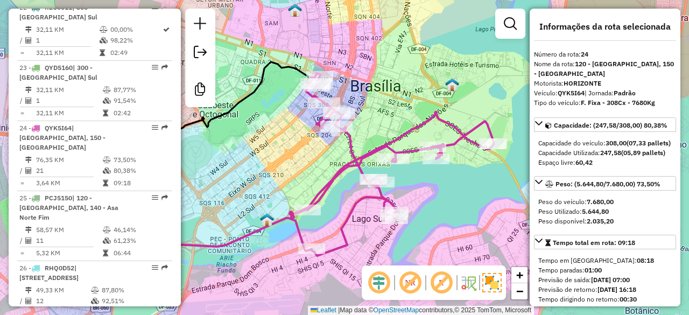
drag, startPoint x: 428, startPoint y: 201, endPoint x: 402, endPoint y: 203, distance: 25.9
click at [402, 203] on div "Janela de atendimento Grade de atendimento Capacidade Transportadoras Veículos …" at bounding box center [344, 157] width 689 height 315
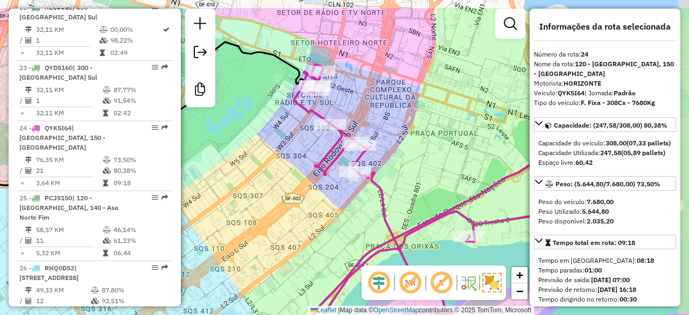
drag, startPoint x: 417, startPoint y: 76, endPoint x: 374, endPoint y: 115, distance: 58.3
click at [374, 115] on div "Rota 24 - Placa QYK5I64 71038855 - CHICAGO PRIME ALIMEN Janela de atendimento G…" at bounding box center [344, 157] width 689 height 315
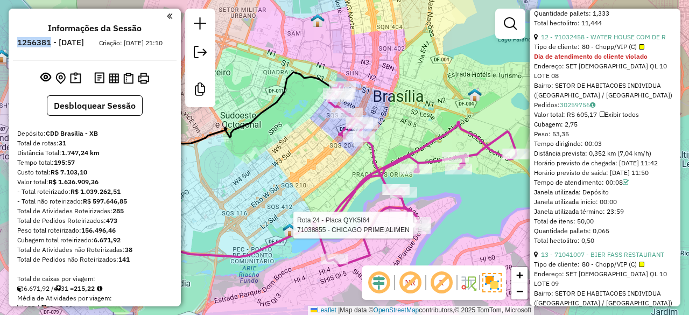
drag, startPoint x: 47, startPoint y: 41, endPoint x: 81, endPoint y: 46, distance: 33.8
click at [81, 46] on h6 "1256381 - 30/08/2025" at bounding box center [50, 43] width 67 height 10
copy h6 "1256381"
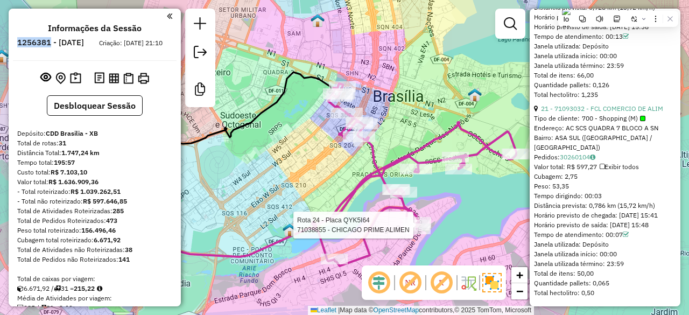
scroll to position [4521, 0]
click at [640, 118] on div at bounding box center [642, 118] width 5 height 5
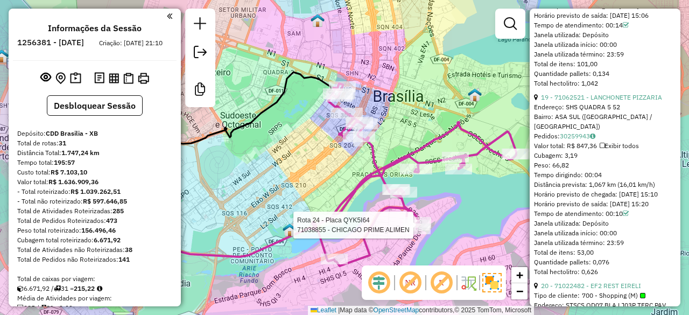
scroll to position [4091, 0]
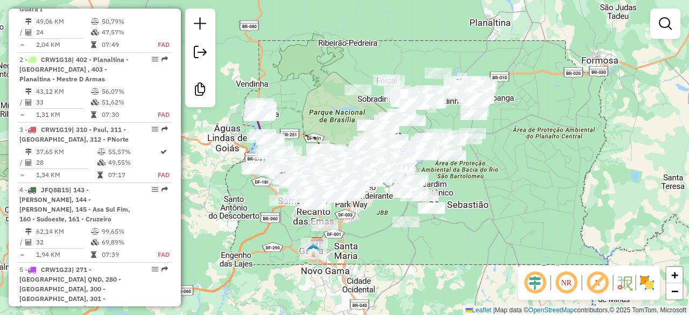
scroll to position [2418, 0]
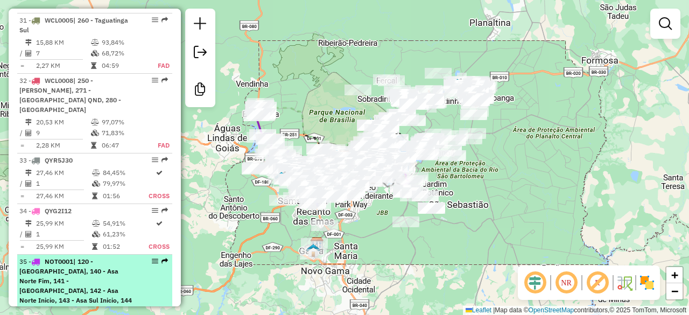
select select "**********"
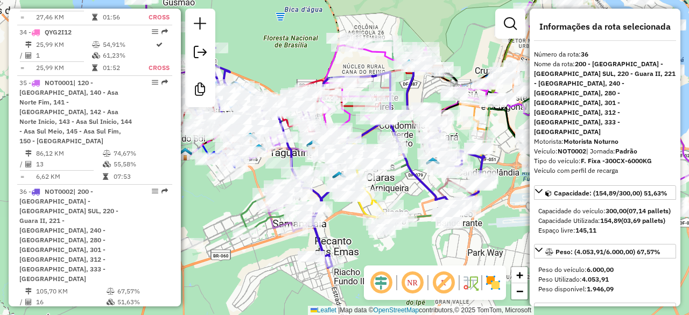
scroll to position [2633, 0]
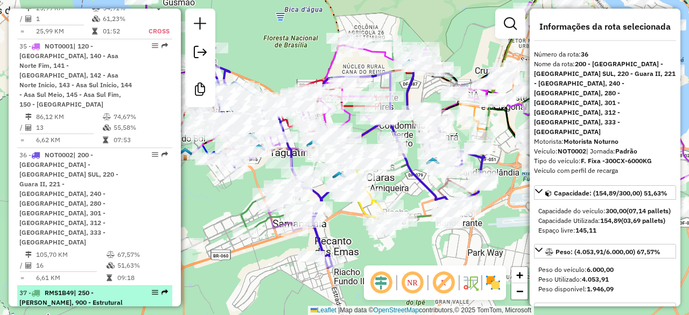
drag, startPoint x: 119, startPoint y: 145, endPoint x: 94, endPoint y: 146, distance: 25.3
click at [94, 288] on span "| 250 - Vicente Pires, 900 - Estrutural SCIA" at bounding box center [70, 301] width 103 height 27
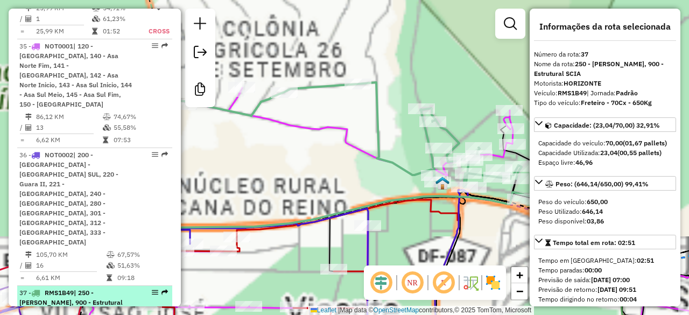
click at [152, 289] on em at bounding box center [155, 292] width 6 height 6
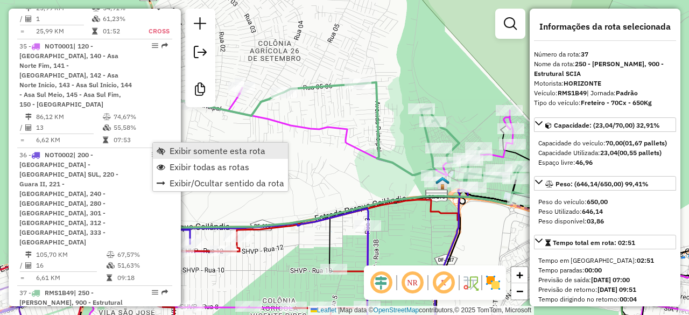
click at [195, 152] on span "Exibir somente esta rota" at bounding box center [217, 150] width 96 height 9
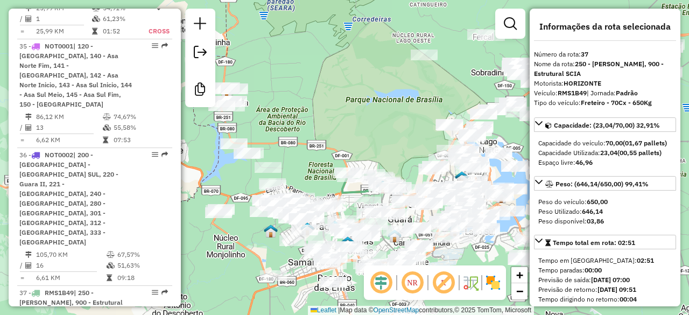
drag, startPoint x: 406, startPoint y: 284, endPoint x: 415, endPoint y: 267, distance: 19.8
click at [405, 284] on em at bounding box center [412, 283] width 26 height 26
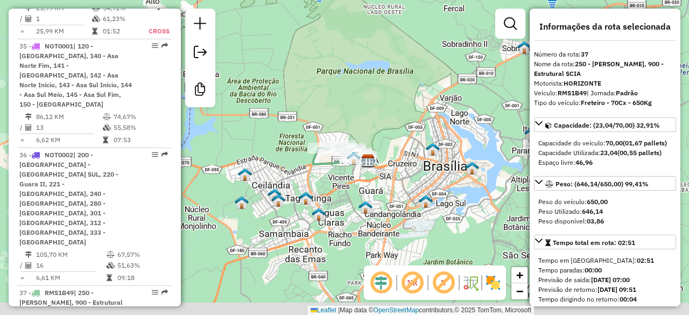
drag, startPoint x: 418, startPoint y: 141, endPoint x: 392, endPoint y: 114, distance: 38.0
click at [392, 114] on div "Janela de atendimento Grade de atendimento Capacidade Transportadoras Veículos …" at bounding box center [344, 157] width 689 height 315
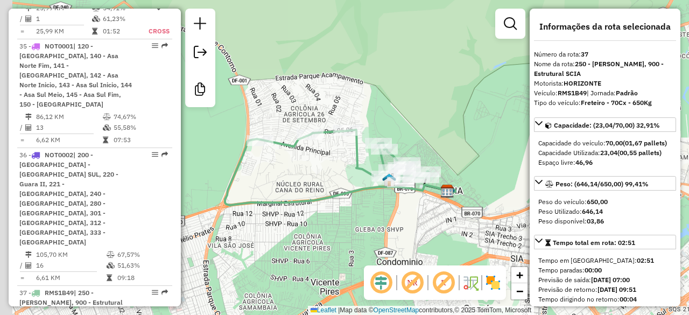
drag, startPoint x: 384, startPoint y: 155, endPoint x: 425, endPoint y: 117, distance: 56.3
click at [425, 117] on div "Janela de atendimento Grade de atendimento Capacidade Transportadoras Veículos …" at bounding box center [344, 157] width 689 height 315
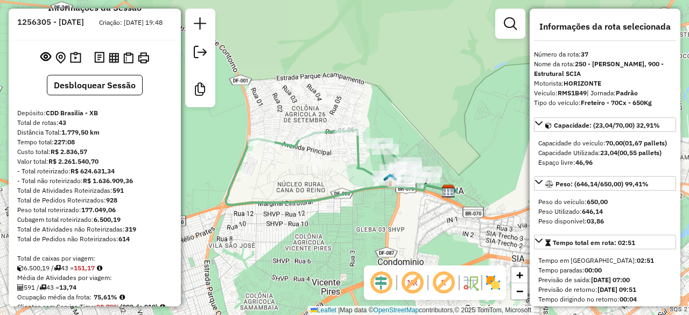
scroll to position [0, 0]
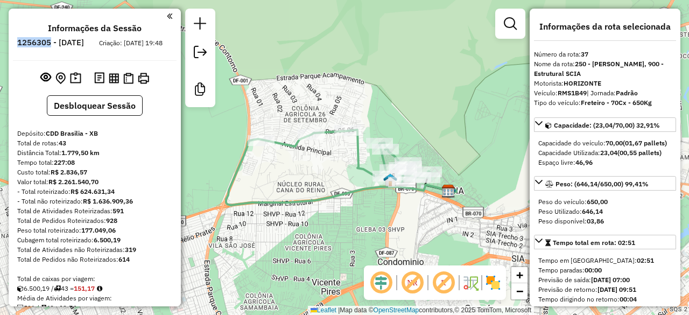
drag, startPoint x: 46, startPoint y: 39, endPoint x: 80, endPoint y: 45, distance: 33.8
click at [80, 45] on li "1256305 - 30/08/2025" at bounding box center [51, 45] width 72 height 14
copy h6 "1256305"
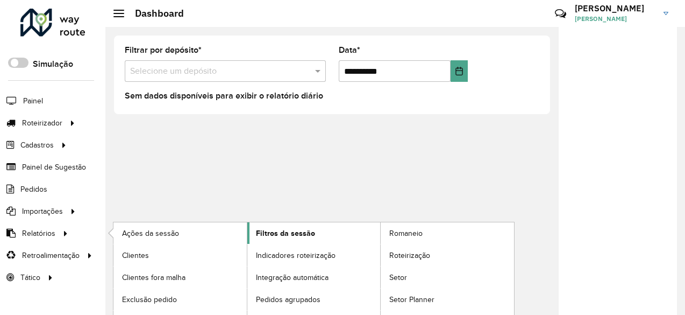
scroll to position [15, 0]
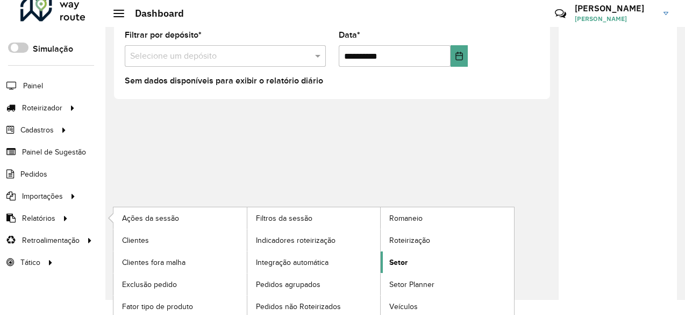
click at [401, 259] on span "Setor" at bounding box center [398, 262] width 18 height 11
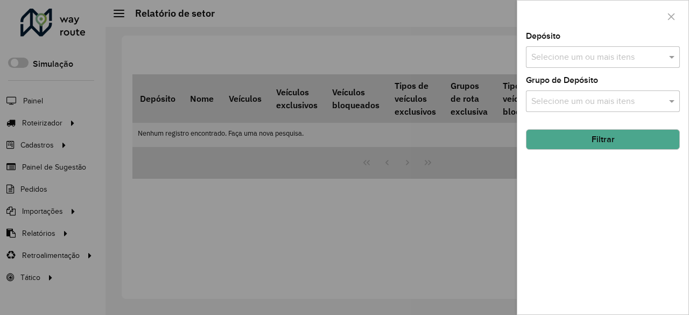
click at [618, 65] on div "Selecione um ou mais itens" at bounding box center [603, 57] width 154 height 22
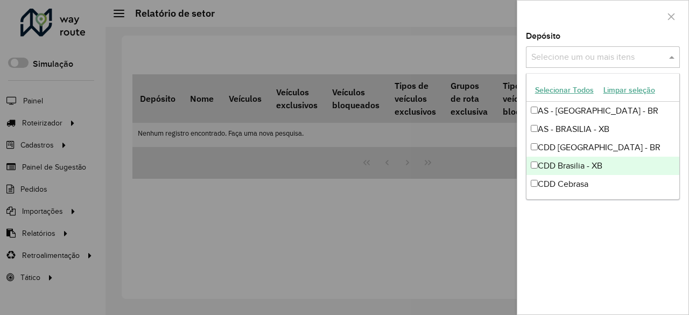
click at [577, 167] on div "CDD Brasilia - XB" at bounding box center [602, 166] width 153 height 18
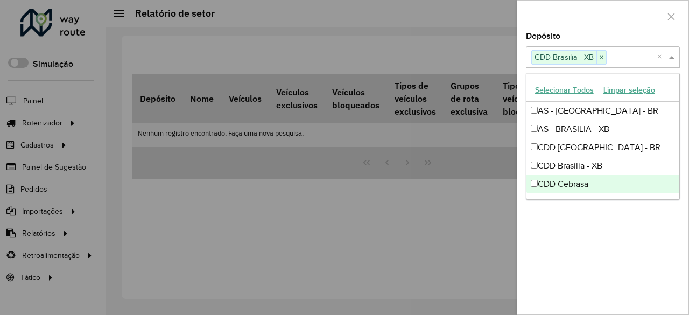
click at [586, 227] on div "Depósito Selecione um ou mais itens CDD Brasilia - XB × × Grupo de Depósito Sel…" at bounding box center [602, 173] width 171 height 282
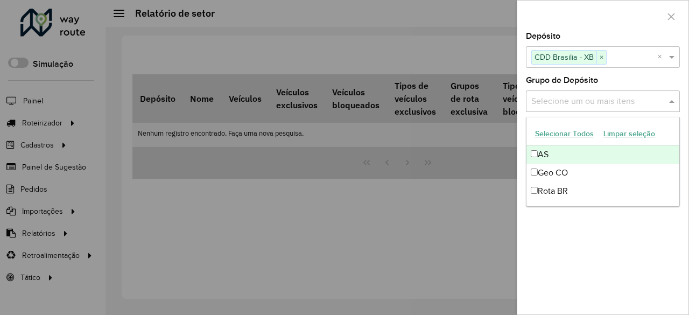
click at [587, 103] on input "text" at bounding box center [597, 101] width 138 height 13
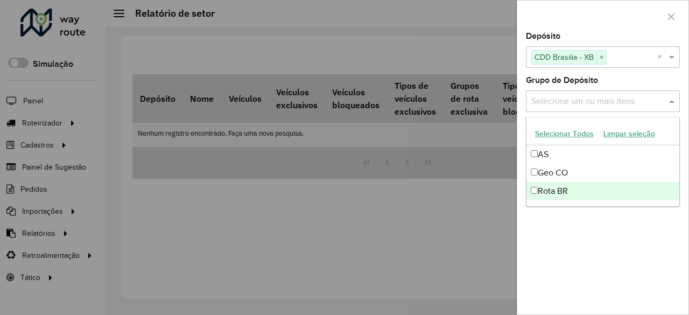
click at [604, 240] on div "Depósito Selecione um ou mais itens CDD Brasilia - XB × × Grupo de Depósito Sel…" at bounding box center [602, 173] width 171 height 282
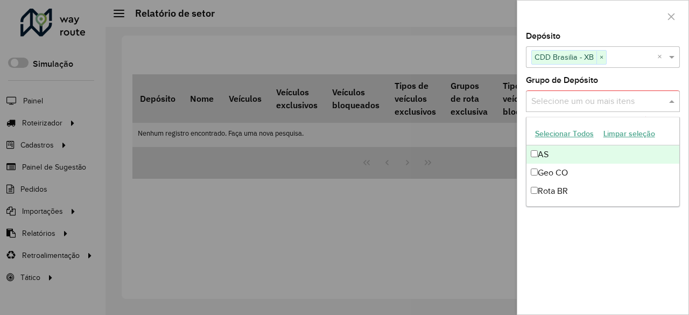
click at [564, 103] on input "text" at bounding box center [597, 101] width 138 height 13
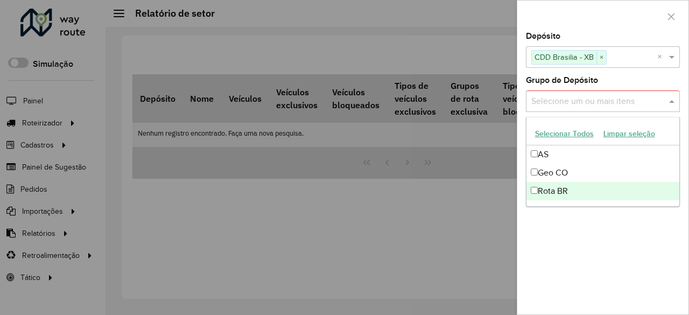
click at [575, 221] on div "Depósito Selecione um ou mais itens CDD Brasilia - XB × × Grupo de Depósito Sel…" at bounding box center [602, 173] width 171 height 282
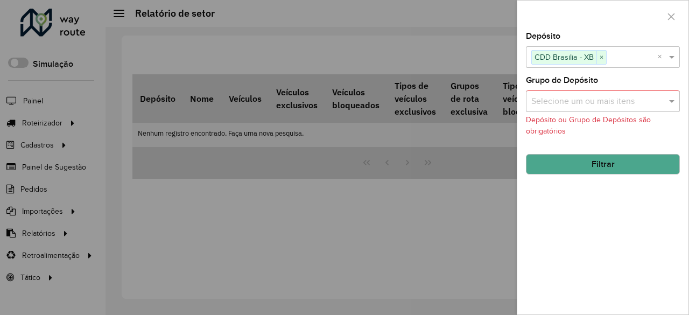
click at [585, 167] on button "Filtrar" at bounding box center [603, 164] width 154 height 20
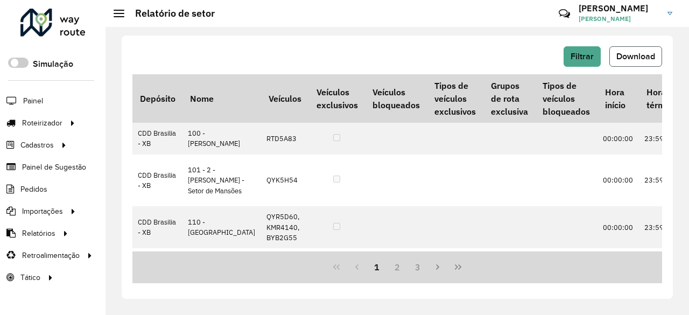
click at [635, 53] on span "Download" at bounding box center [635, 56] width 39 height 9
click at [639, 56] on span "Download" at bounding box center [635, 56] width 39 height 9
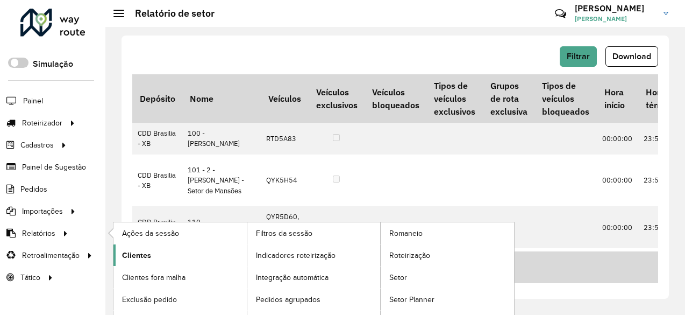
click at [148, 254] on span "Clientes" at bounding box center [136, 255] width 29 height 11
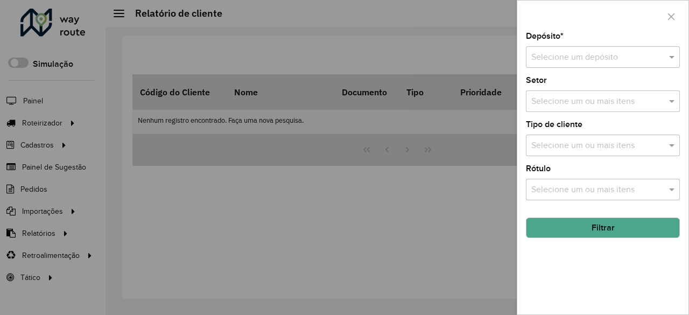
click at [561, 52] on input "text" at bounding box center [592, 57] width 122 height 13
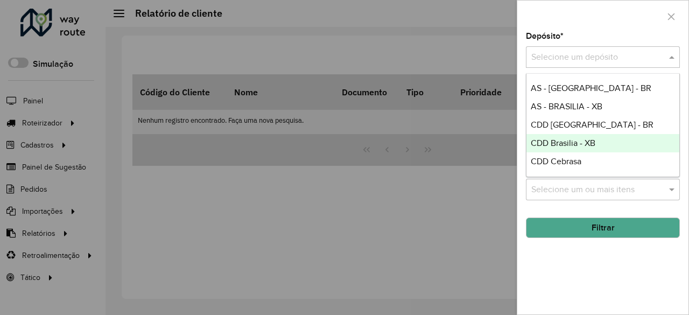
click at [565, 143] on span "CDD Brasilia - XB" at bounding box center [562, 142] width 65 height 9
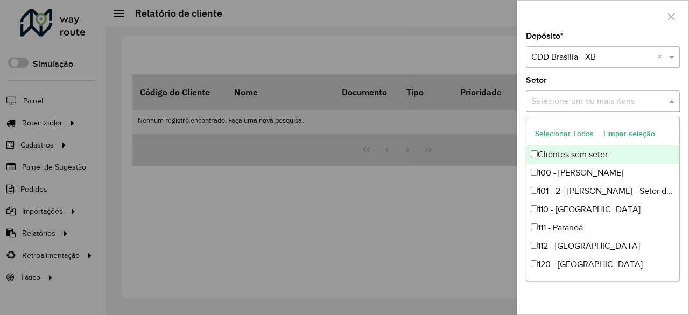
click at [571, 104] on input "text" at bounding box center [597, 101] width 138 height 13
click at [573, 110] on div "Selecione um ou mais itens" at bounding box center [603, 101] width 154 height 22
click at [573, 107] on input "text" at bounding box center [597, 101] width 138 height 13
click at [666, 100] on input "text" at bounding box center [597, 101] width 138 height 13
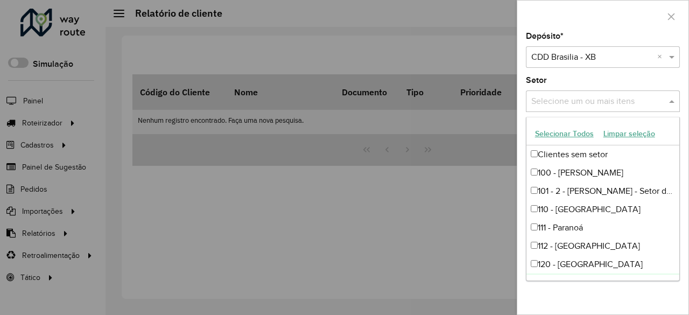
click at [611, 295] on div "Depósito * Selecione um depósito × CDD Brasilia - XB × Setor Selecione um ou ma…" at bounding box center [602, 173] width 171 height 282
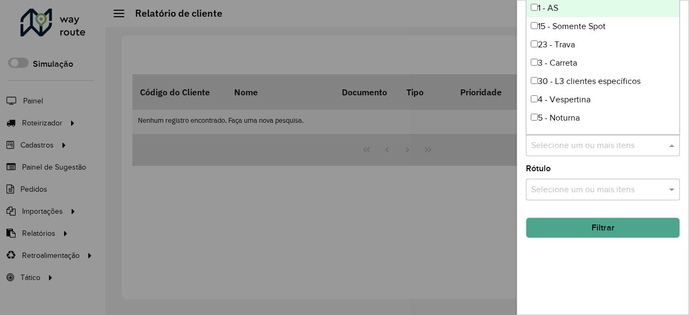
click at [661, 145] on input "text" at bounding box center [597, 145] width 138 height 13
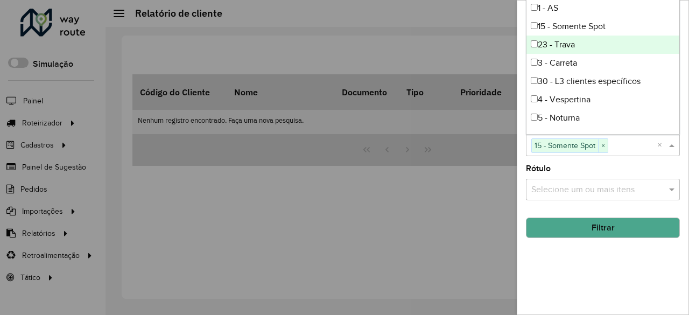
click at [534, 48] on div "23 - Trava" at bounding box center [602, 45] width 153 height 18
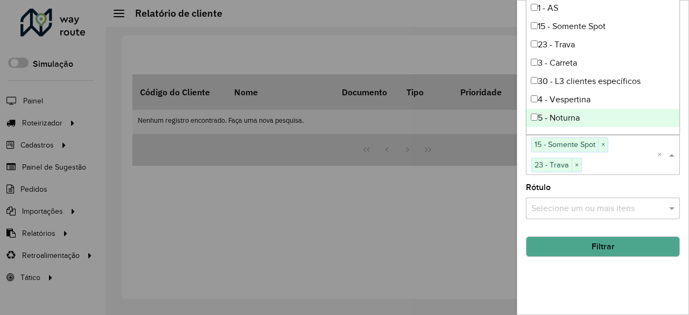
click at [604, 249] on button "Filtrar" at bounding box center [603, 246] width 154 height 20
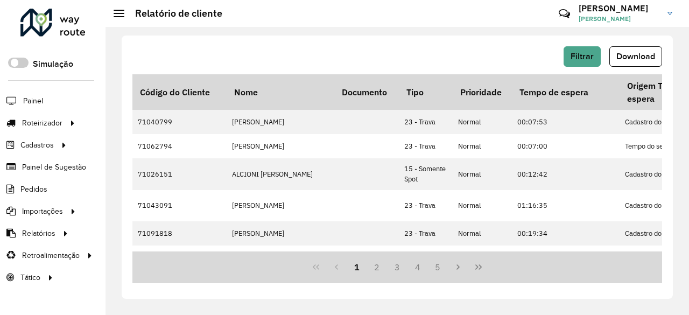
click at [379, 54] on div "Filtrar Download" at bounding box center [396, 56] width 529 height 20
click at [646, 61] on span "Download" at bounding box center [635, 56] width 39 height 9
